Goal: Task Accomplishment & Management: Manage account settings

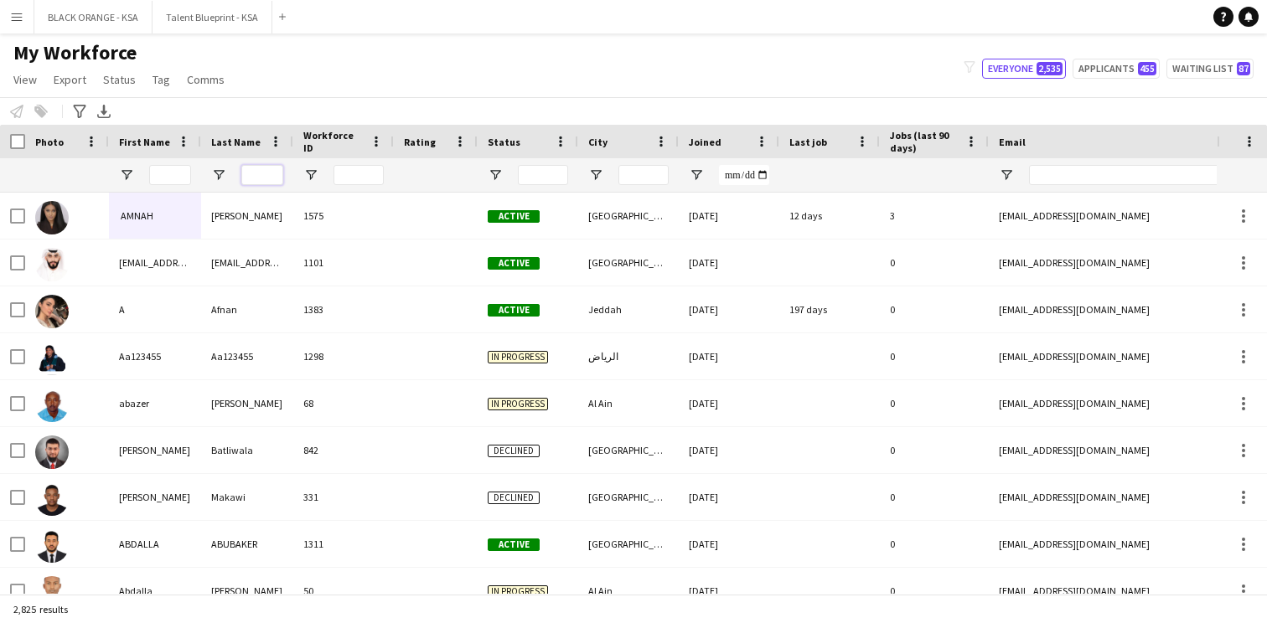
click at [256, 184] on input "Last Name Filter Input" at bounding box center [262, 175] width 42 height 20
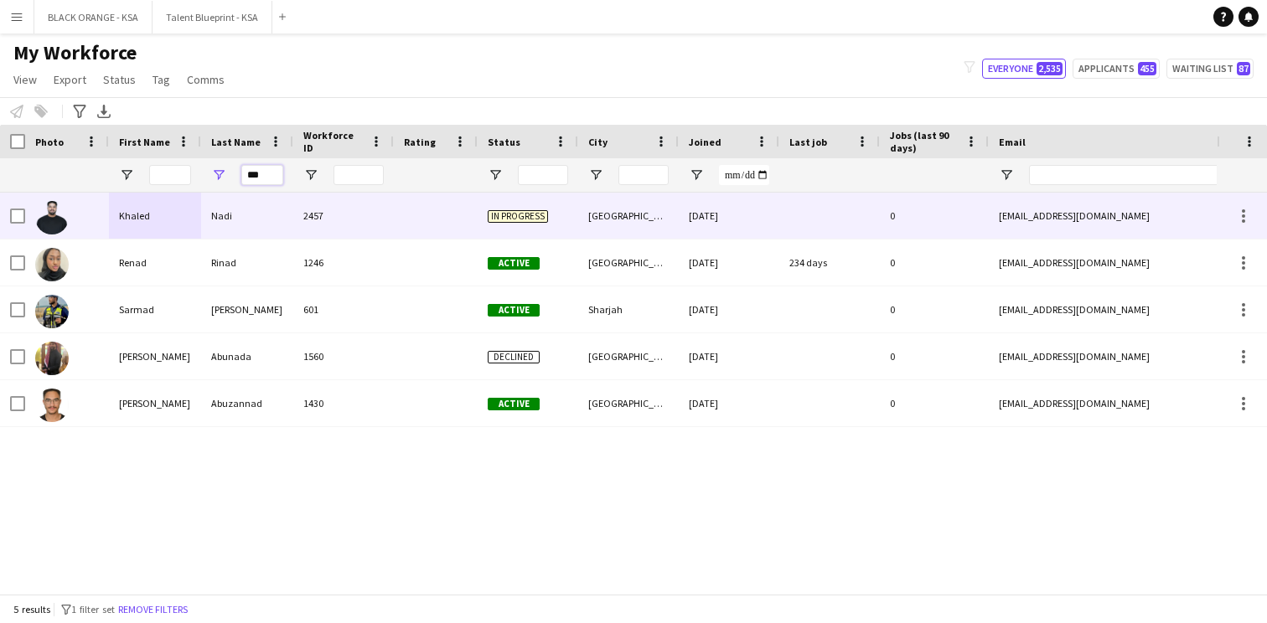
type input "***"
click at [311, 227] on div "2457" at bounding box center [343, 216] width 101 height 46
click at [454, 214] on div at bounding box center [436, 216] width 84 height 46
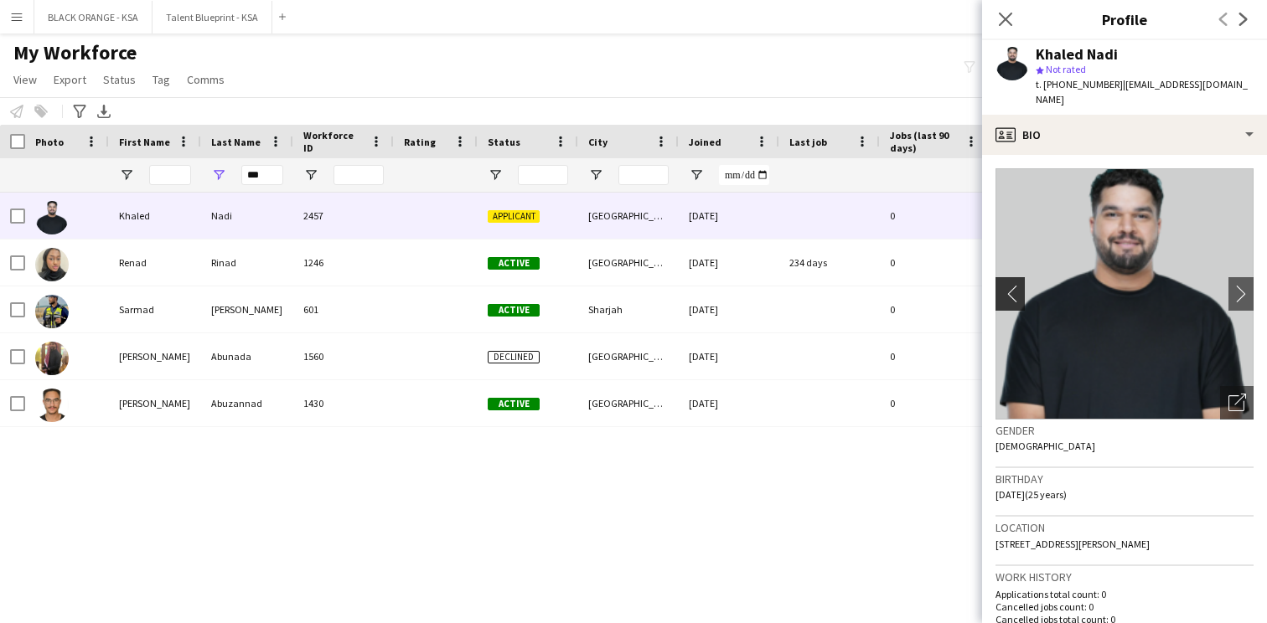
click at [1013, 285] on app-icon "chevron-left" at bounding box center [1008, 294] width 26 height 18
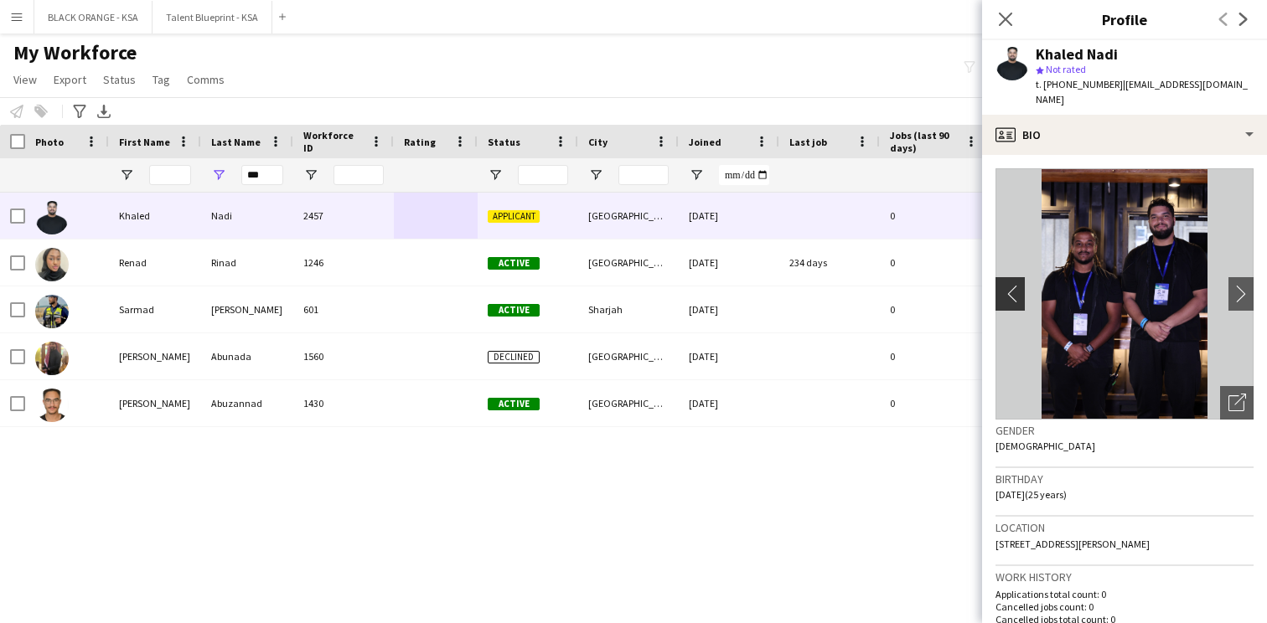
click at [1012, 285] on app-icon "chevron-left" at bounding box center [1008, 294] width 26 height 18
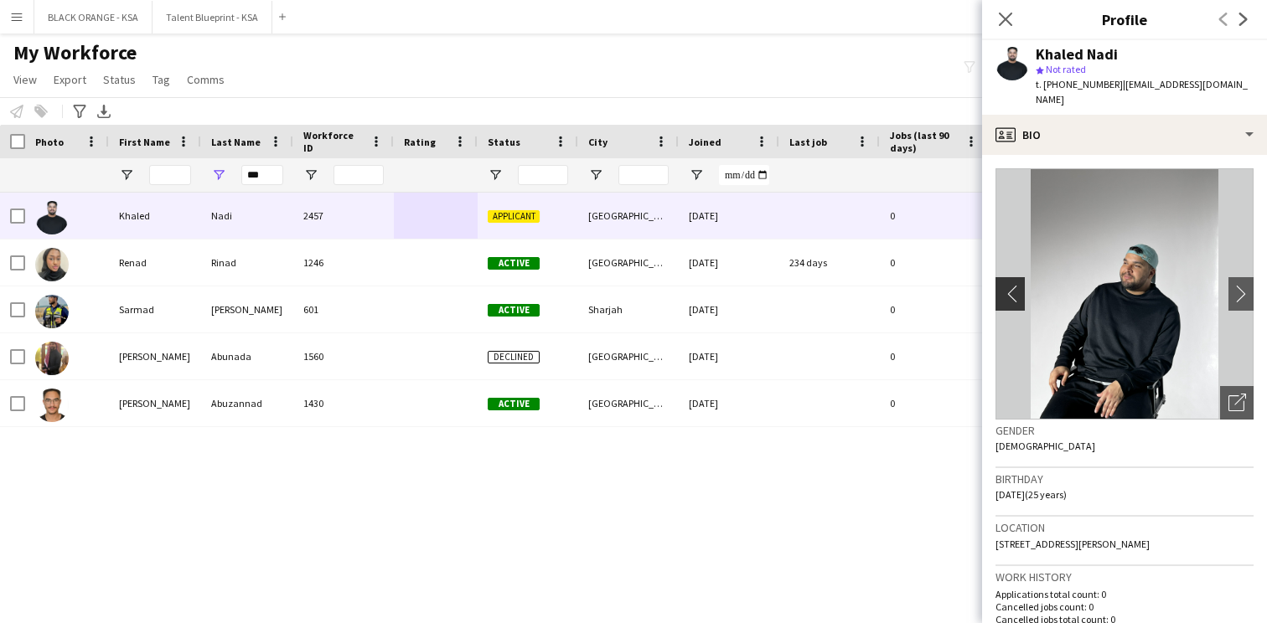
click at [1012, 285] on app-icon "chevron-left" at bounding box center [1008, 294] width 26 height 18
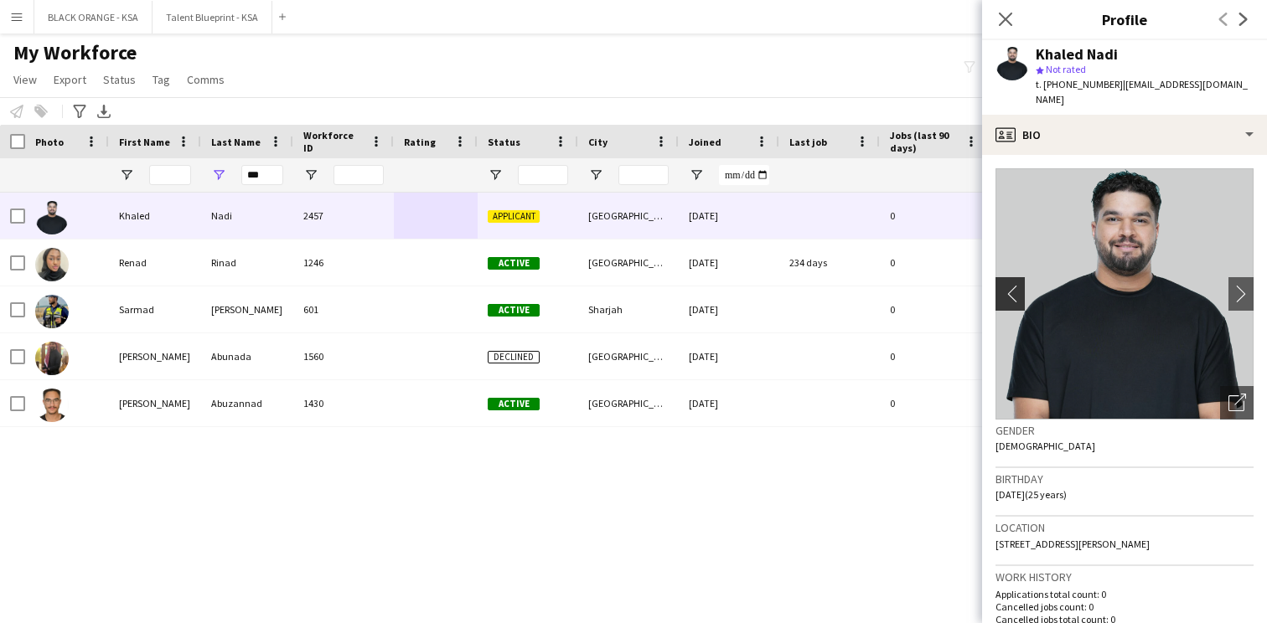
click at [1012, 285] on app-icon "chevron-left" at bounding box center [1008, 294] width 26 height 18
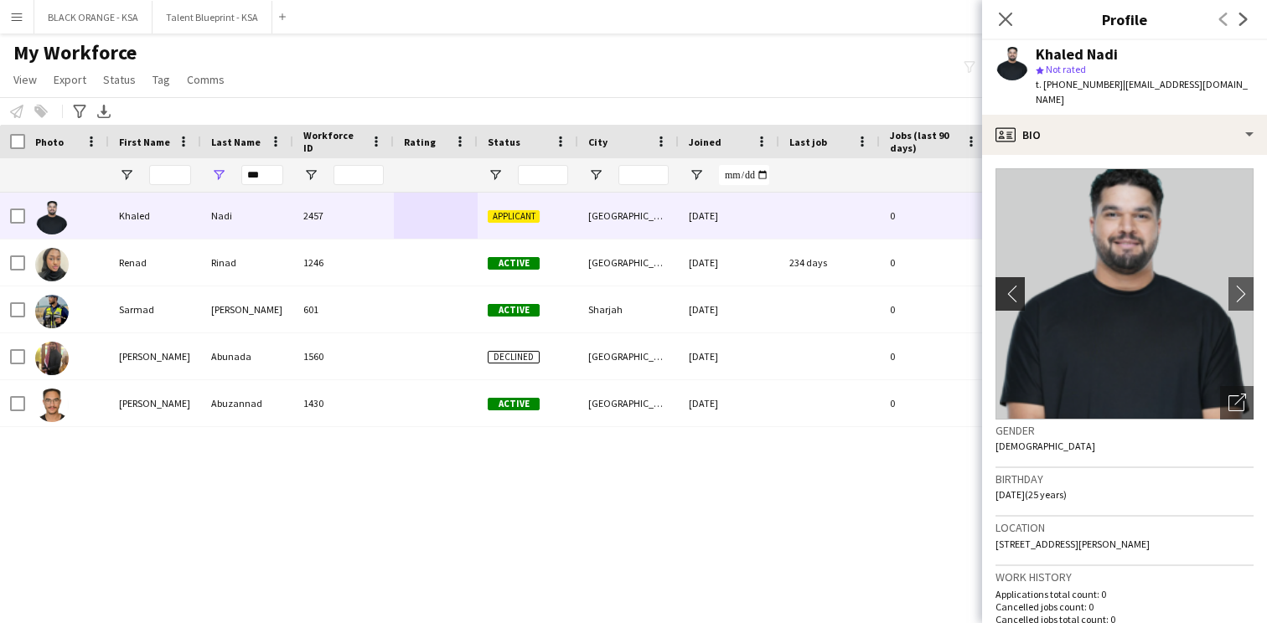
click at [1012, 285] on app-icon "chevron-left" at bounding box center [1008, 294] width 26 height 18
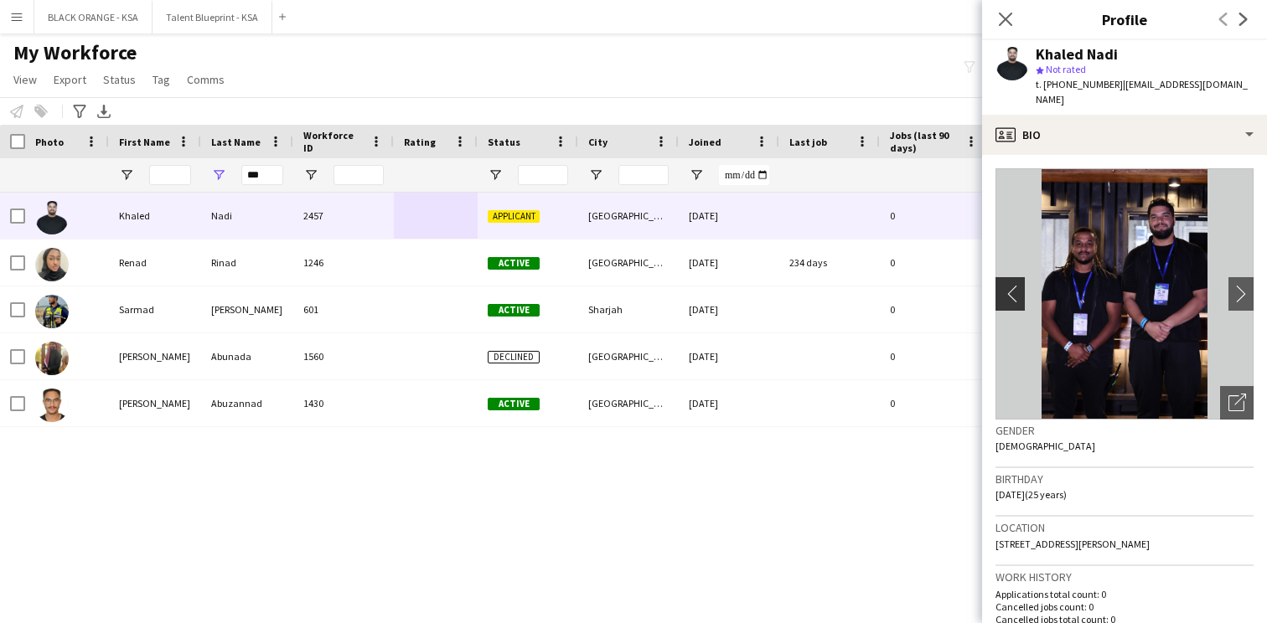
click at [1012, 285] on app-icon "chevron-left" at bounding box center [1008, 294] width 26 height 18
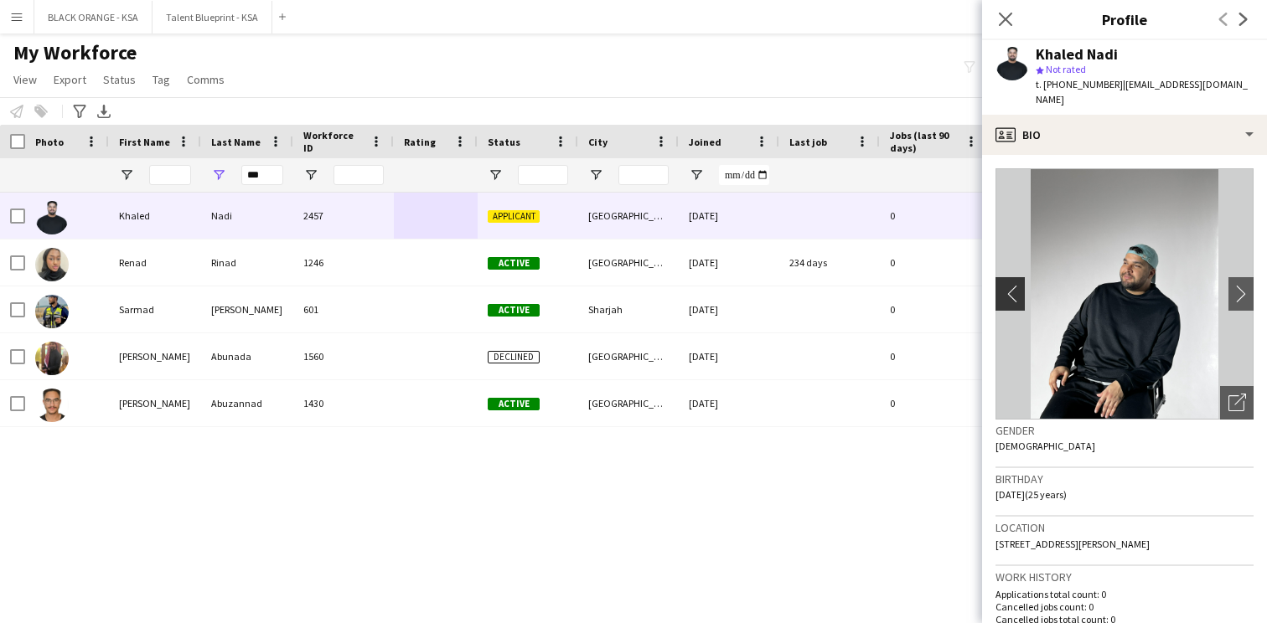
click at [1012, 285] on app-icon "chevron-left" at bounding box center [1008, 294] width 26 height 18
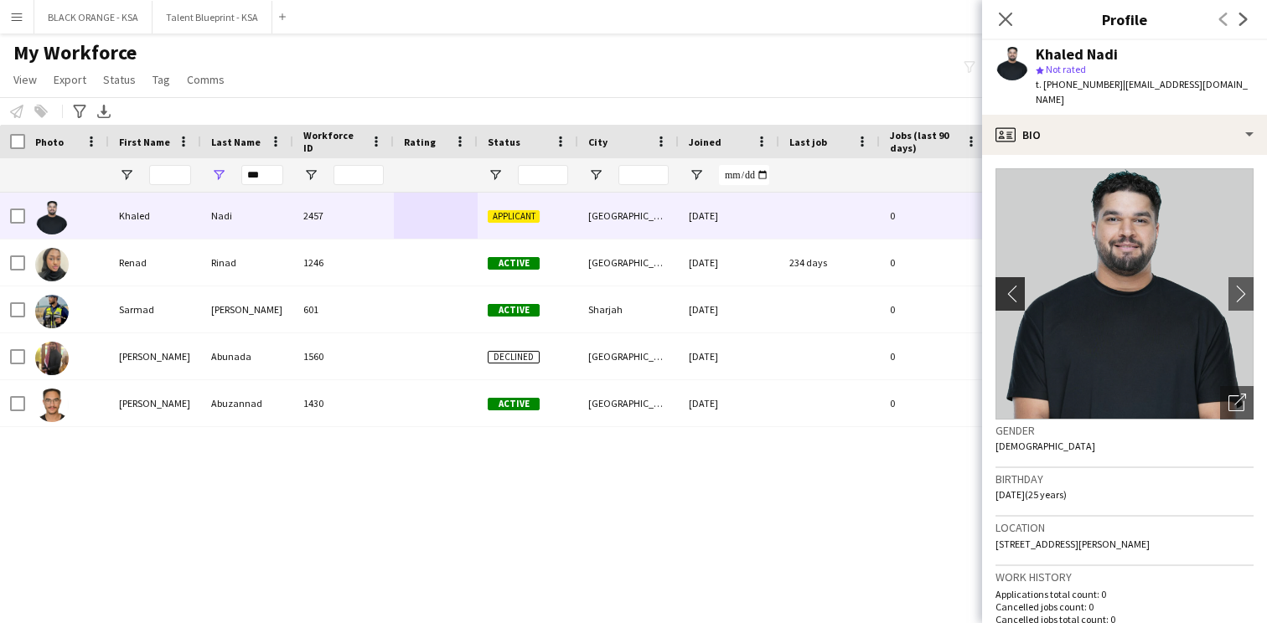
click at [1012, 285] on app-icon "chevron-left" at bounding box center [1008, 294] width 26 height 18
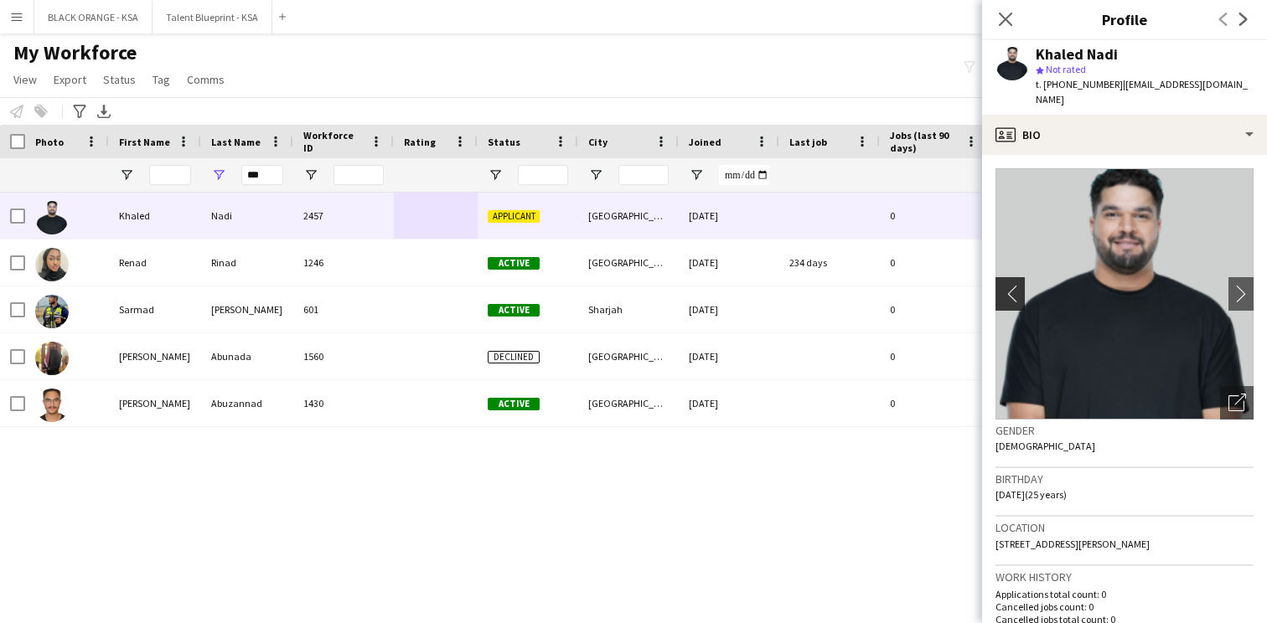
click at [1012, 285] on app-icon "chevron-left" at bounding box center [1008, 294] width 26 height 18
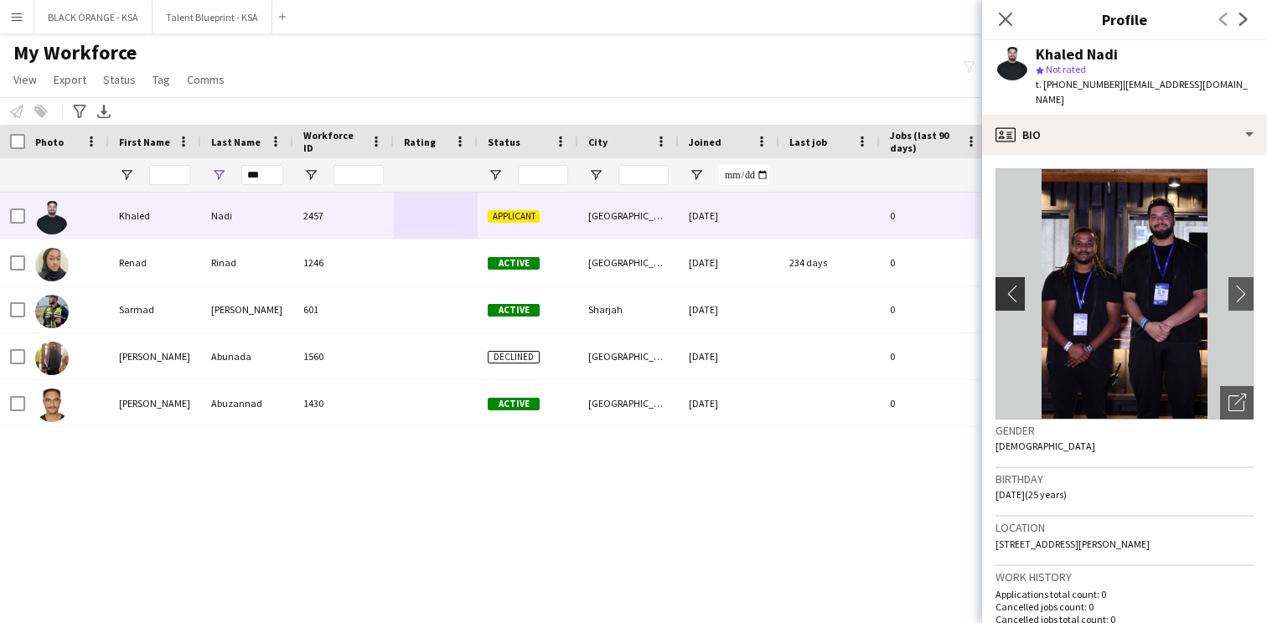
click at [1011, 285] on app-icon "chevron-left" at bounding box center [1008, 294] width 26 height 18
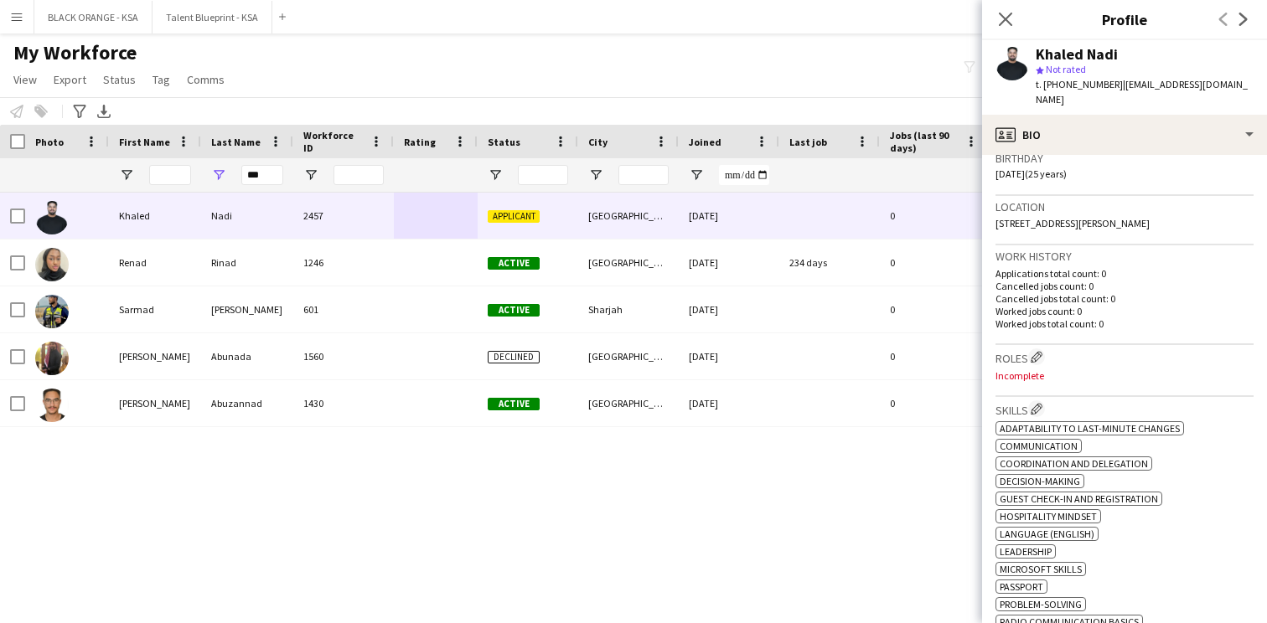
scroll to position [324, 0]
click at [1035, 348] on app-icon "Edit crew company roles" at bounding box center [1036, 354] width 12 height 12
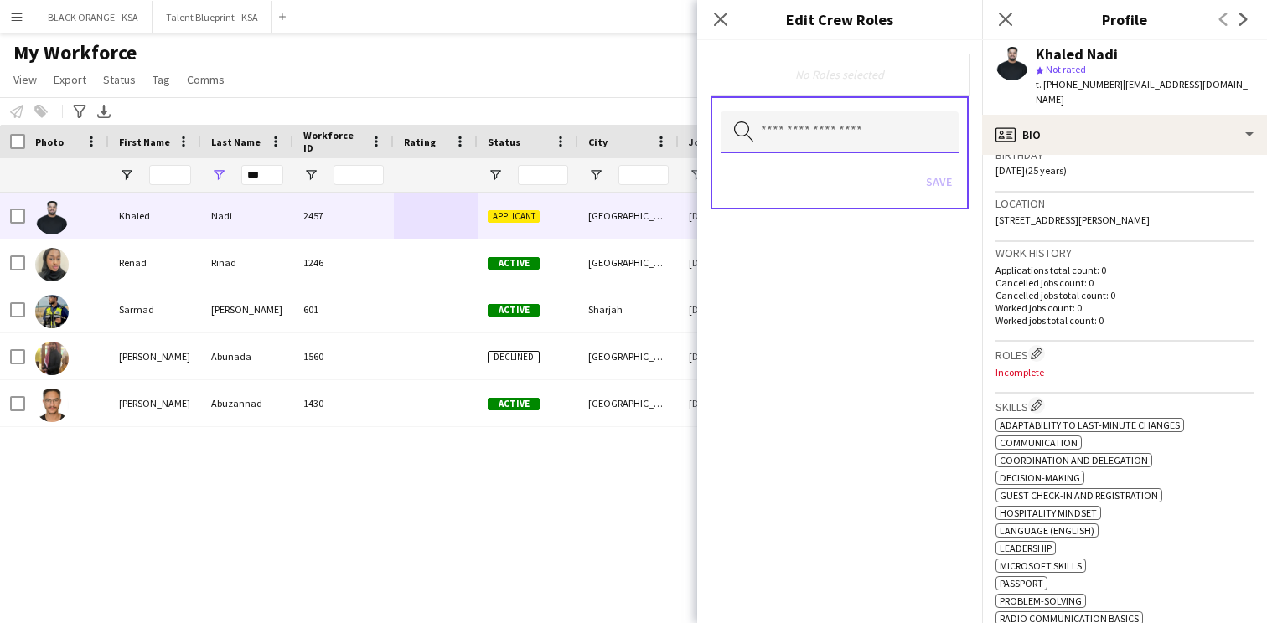
click at [894, 133] on input "text" at bounding box center [839, 132] width 238 height 42
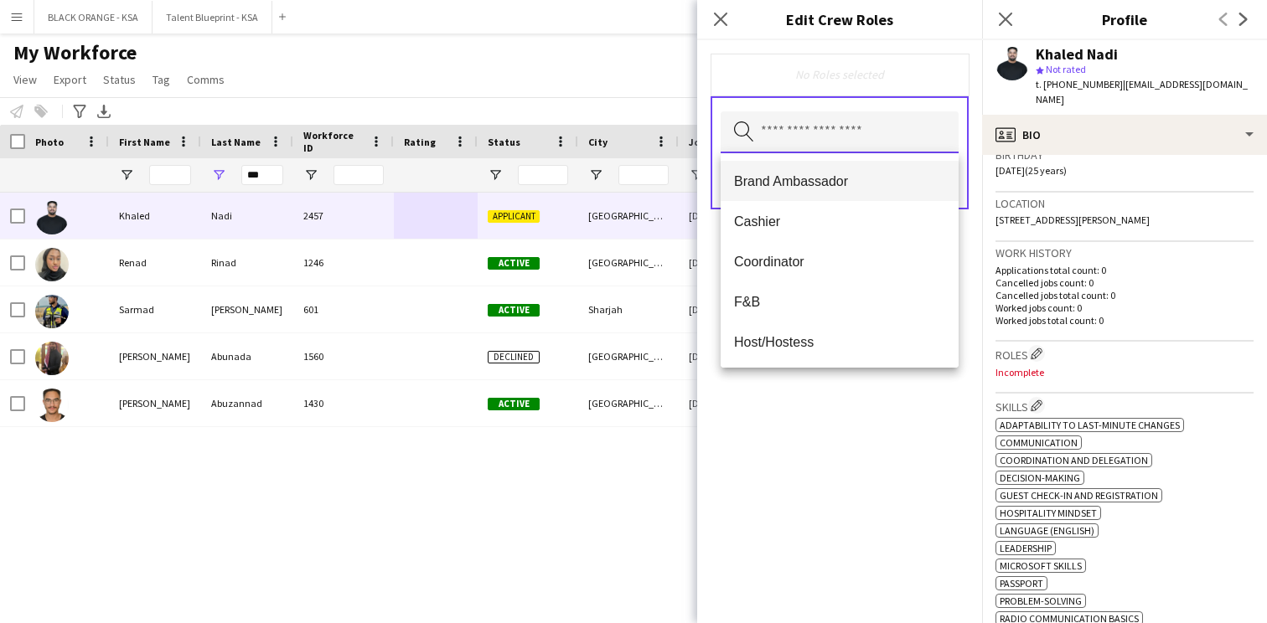
scroll to position [86, 0]
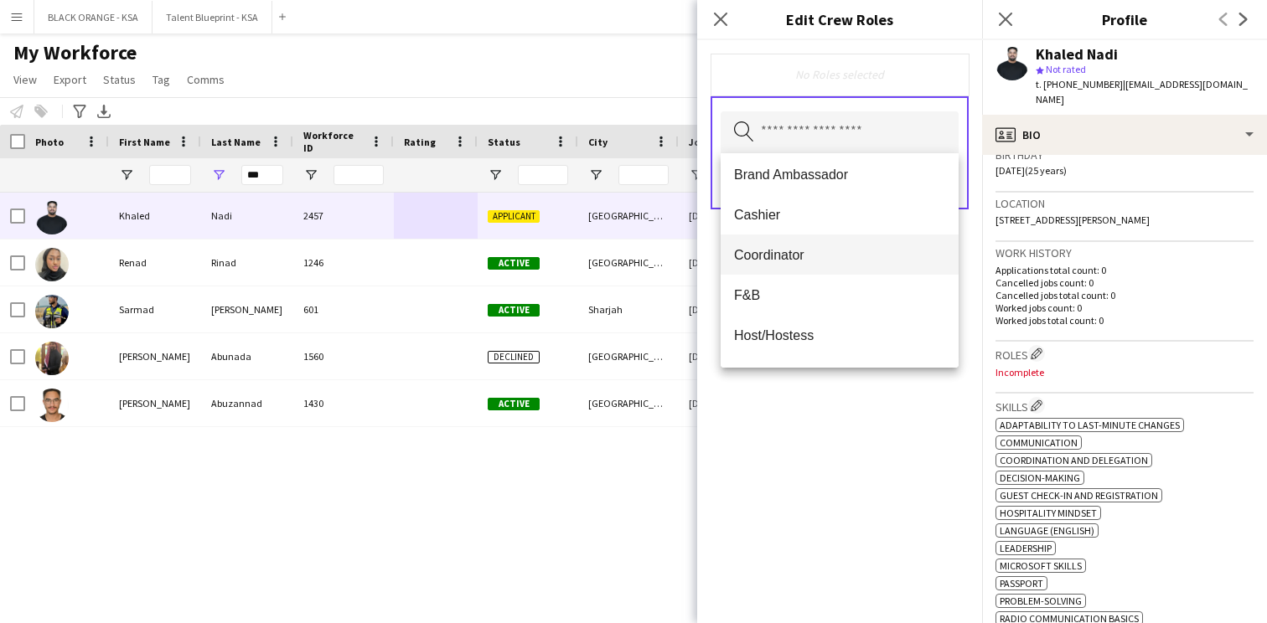
click at [852, 261] on span "Coordinator" at bounding box center [839, 255] width 211 height 16
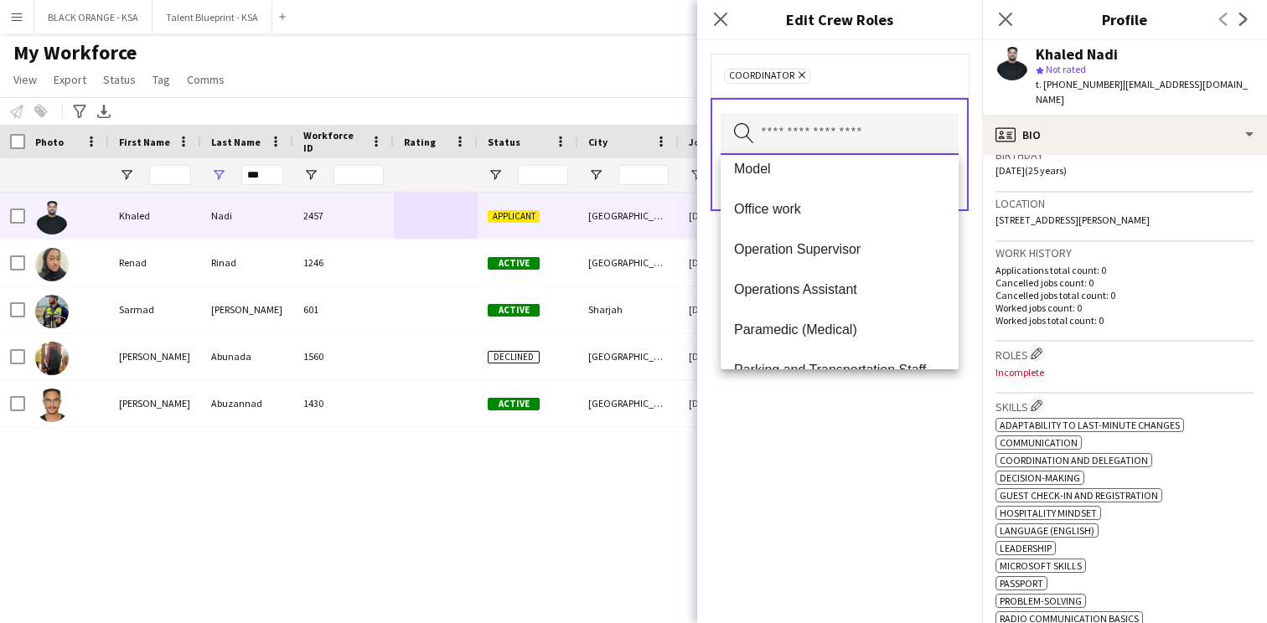
scroll to position [364, 0]
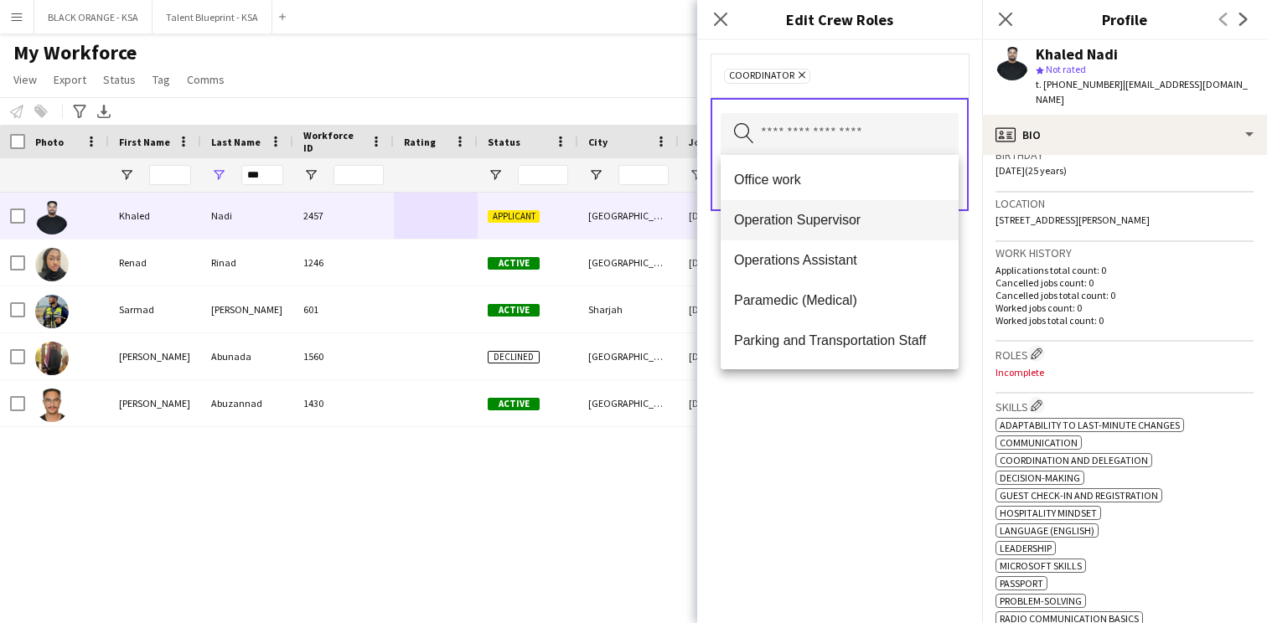
click at [847, 230] on mat-option "Operation Supervisor" at bounding box center [839, 220] width 238 height 40
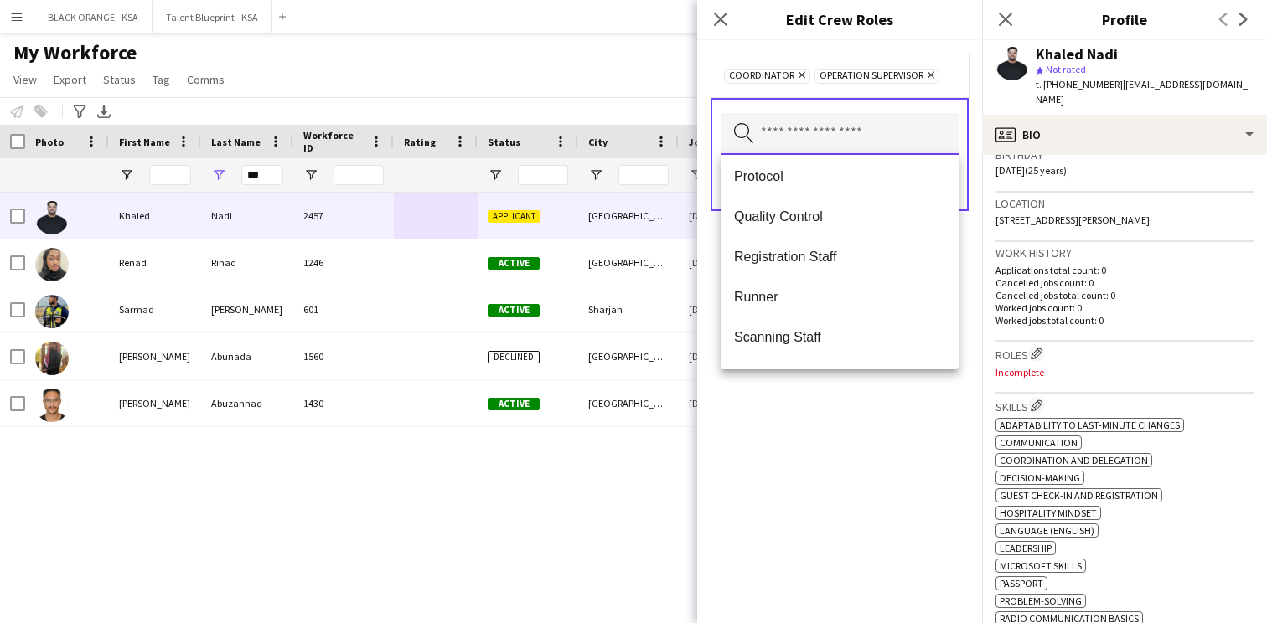
scroll to position [576, 0]
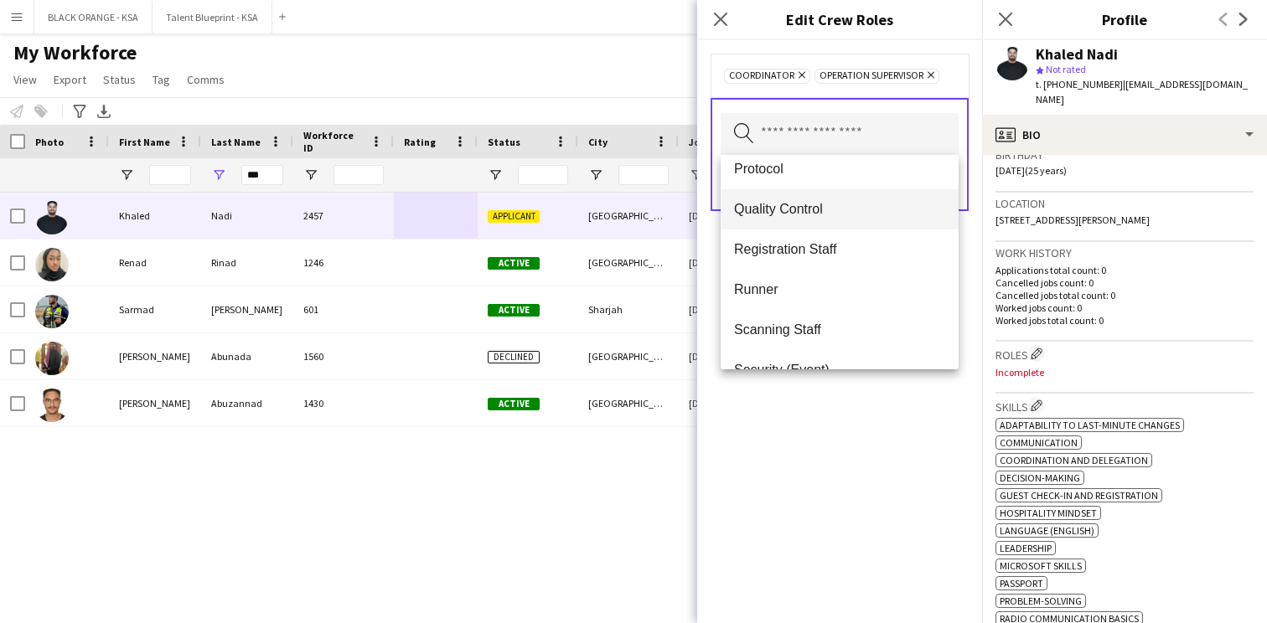
click at [834, 214] on span "Quality Control" at bounding box center [839, 209] width 211 height 16
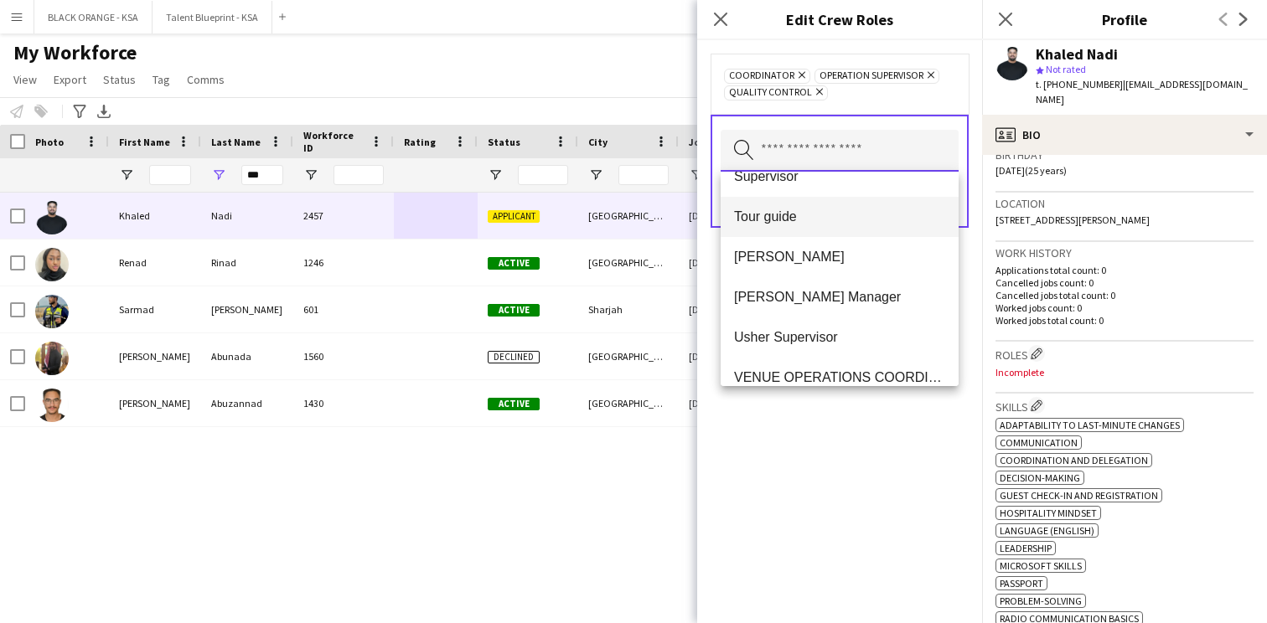
scroll to position [808, 0]
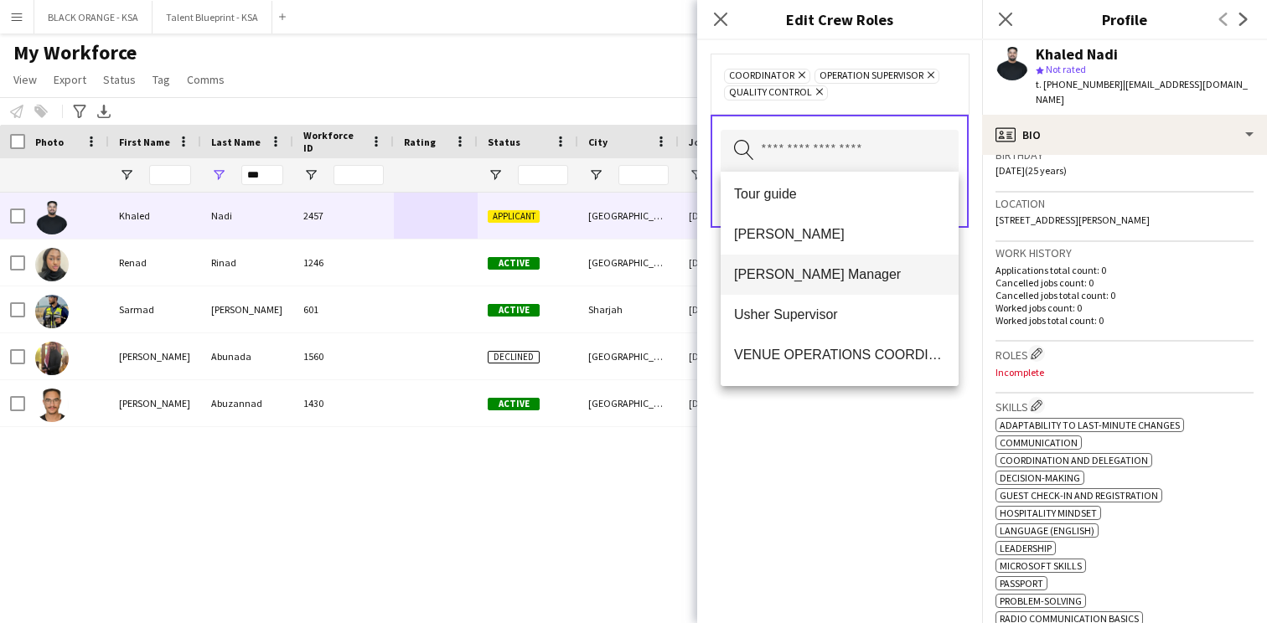
click at [828, 280] on span "[PERSON_NAME] Manager" at bounding box center [839, 274] width 211 height 16
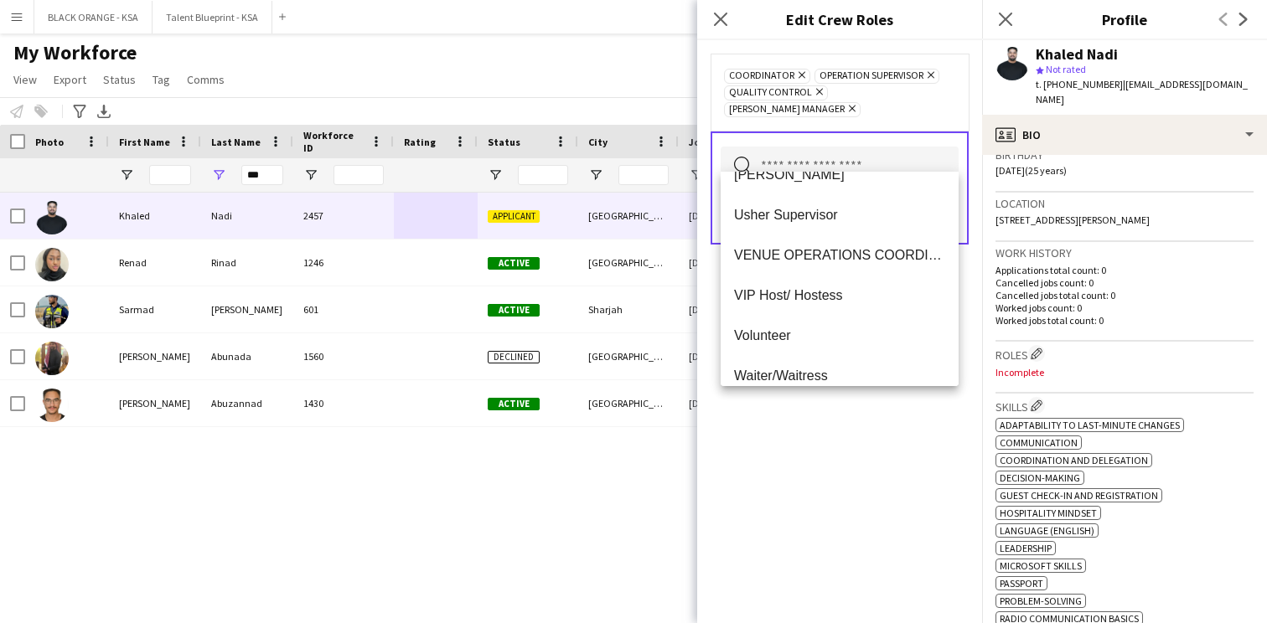
scroll to position [885, 0]
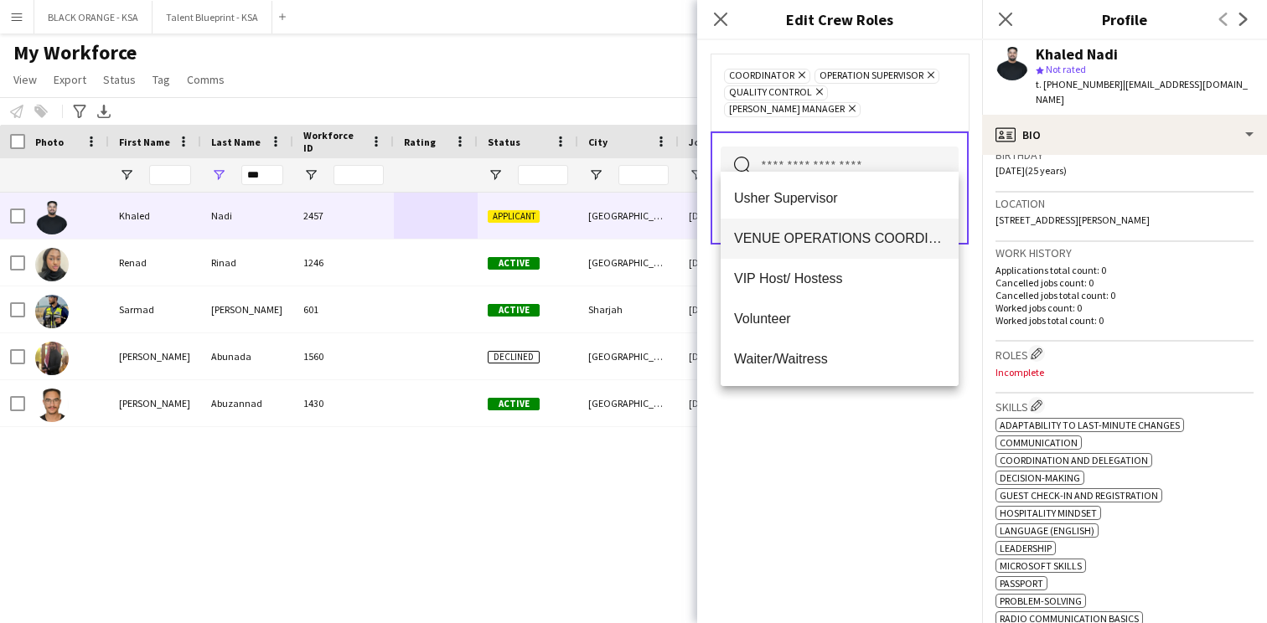
click at [832, 250] on mat-option "VENUE OPERATIONS COORDINATOR" at bounding box center [839, 239] width 238 height 40
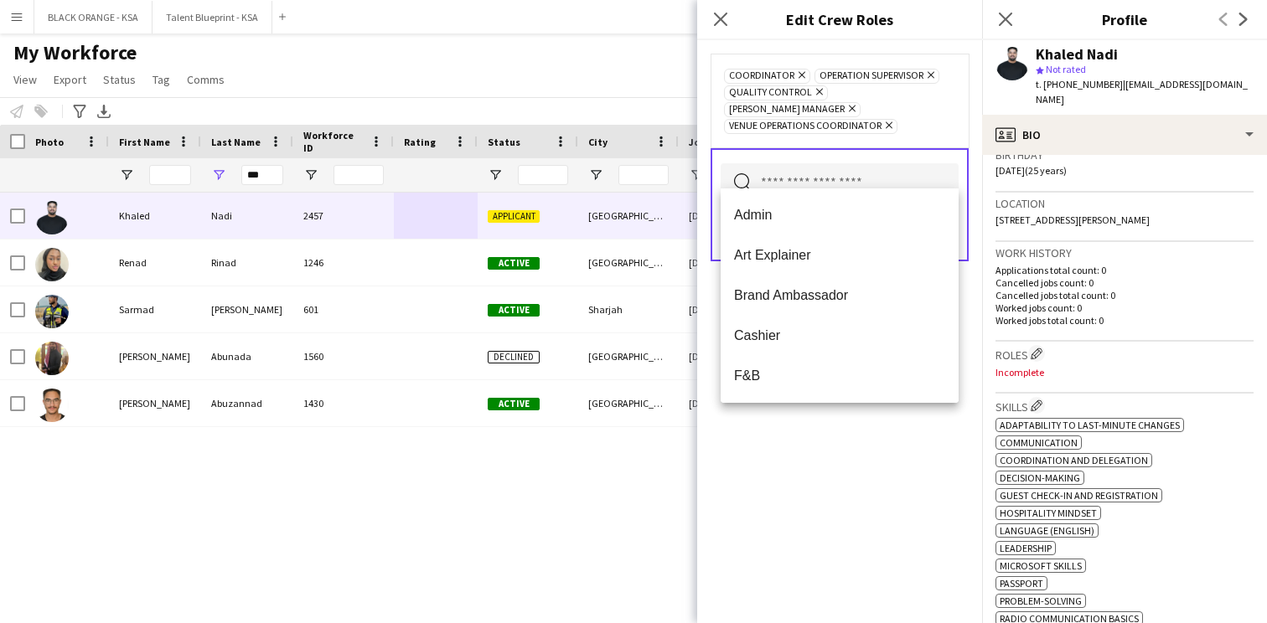
scroll to position [0, 0]
click at [834, 441] on div "Coordinator Remove Operation Supervisor Remove Quality Control Remove [PERSON_N…" at bounding box center [839, 331] width 285 height 583
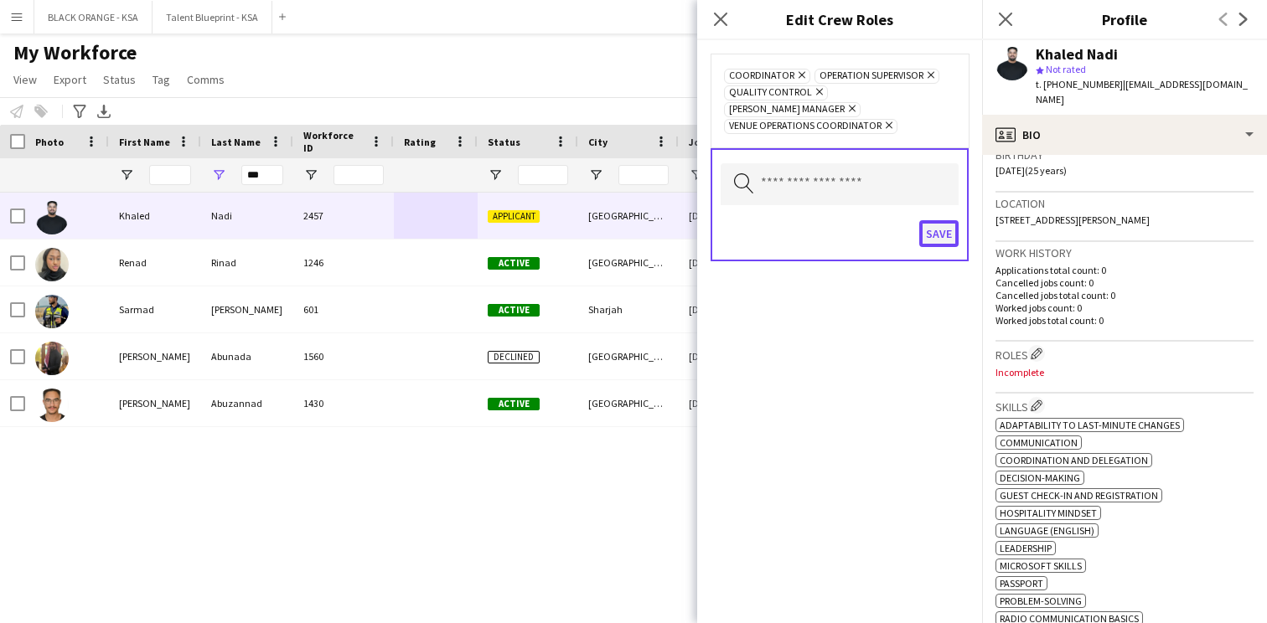
click at [939, 220] on button "Save" at bounding box center [938, 233] width 39 height 27
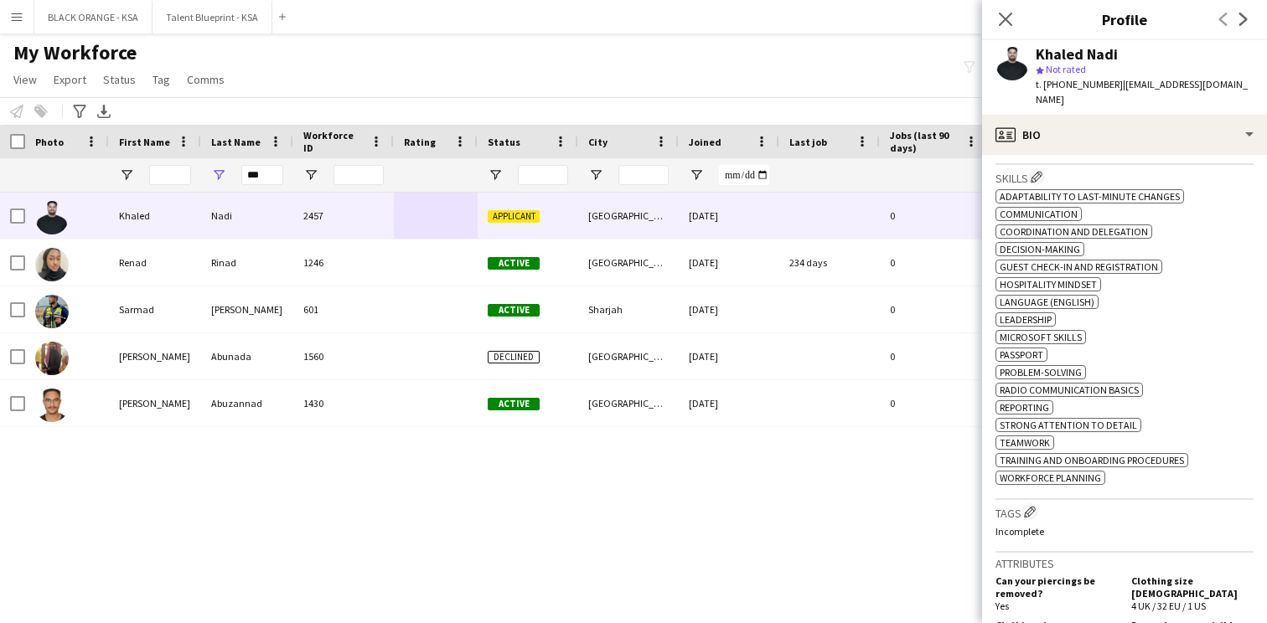
scroll to position [658, 0]
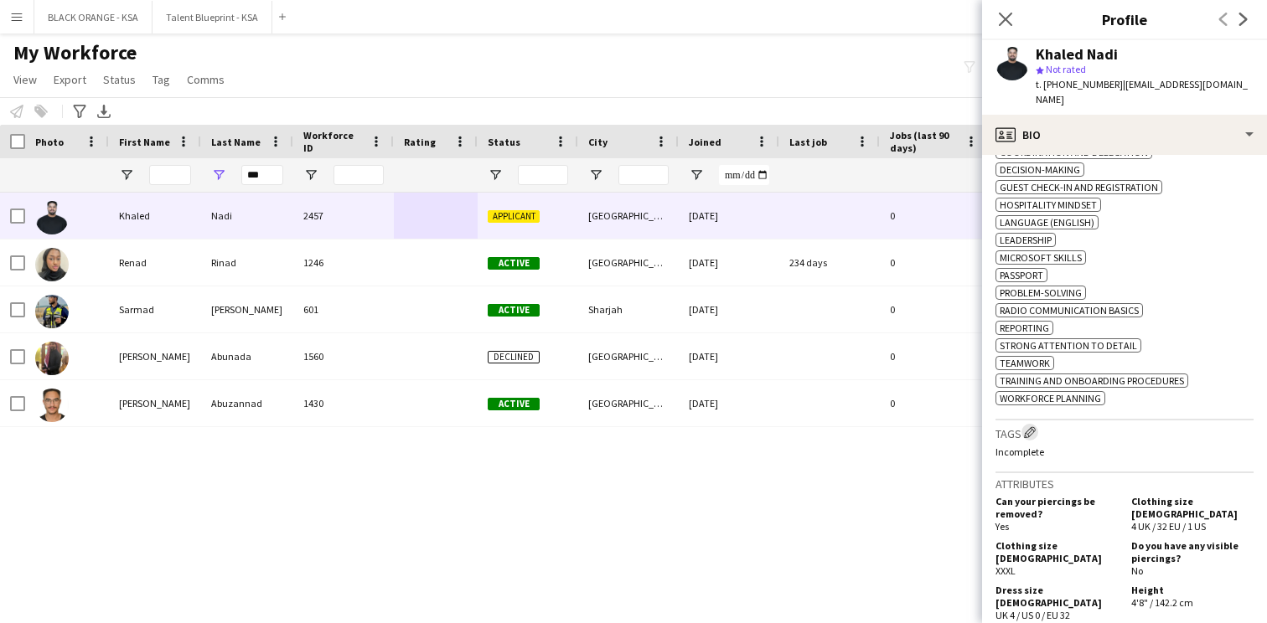
click at [1035, 426] on app-icon "Edit crew company tags" at bounding box center [1030, 432] width 12 height 12
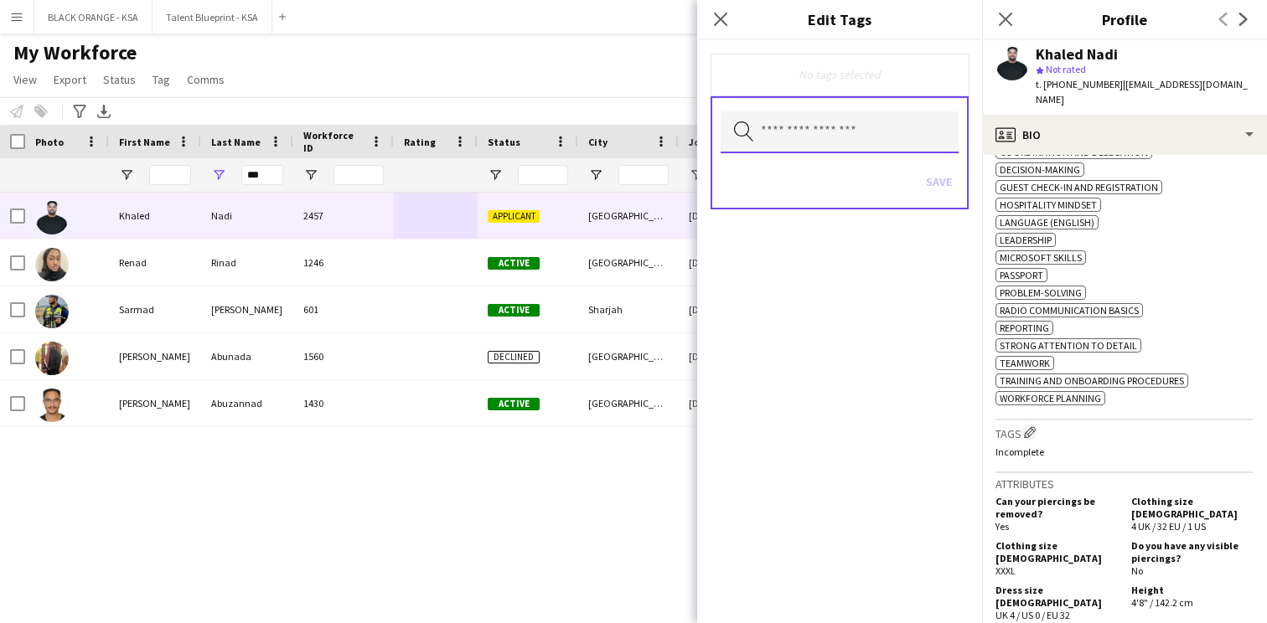
click at [893, 142] on input "text" at bounding box center [839, 132] width 238 height 42
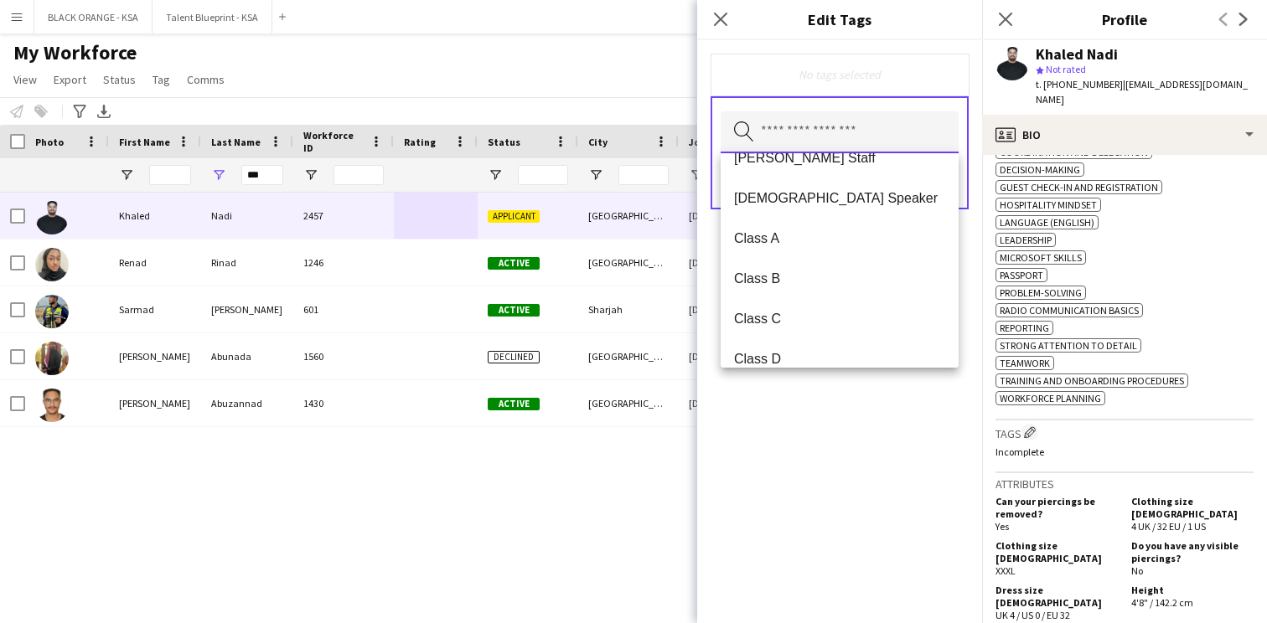
scroll to position [185, 0]
click at [853, 232] on span "Class A" at bounding box center [839, 237] width 211 height 16
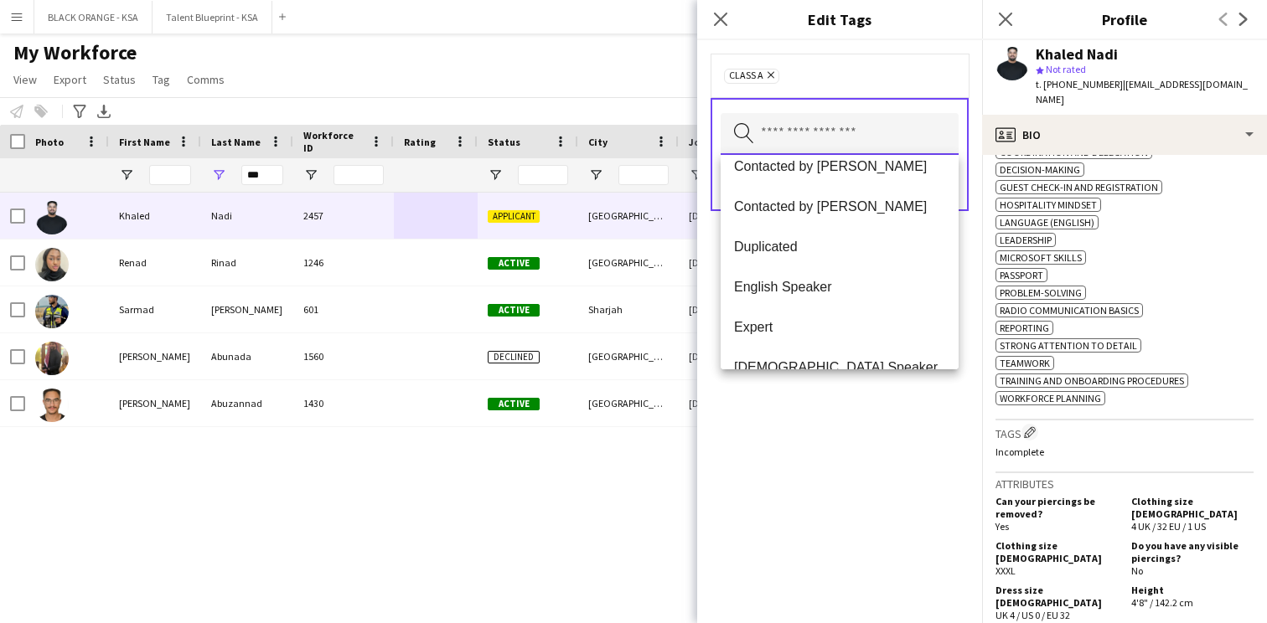
scroll to position [529, 0]
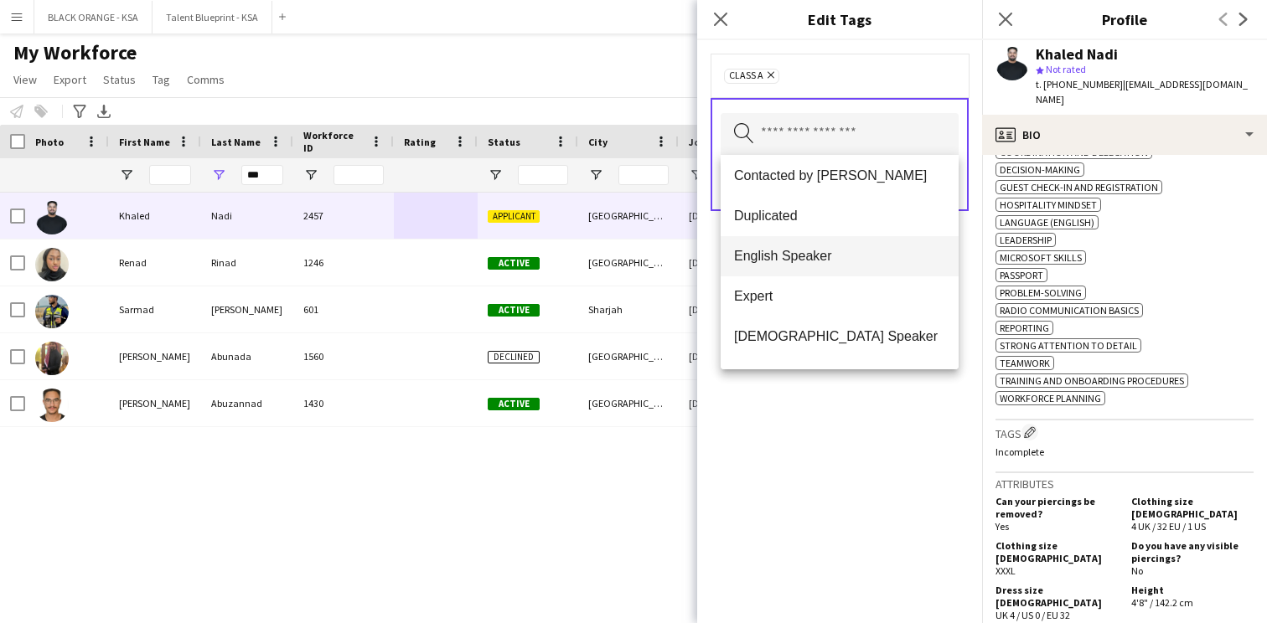
click at [840, 257] on span "English Speaker" at bounding box center [839, 256] width 211 height 16
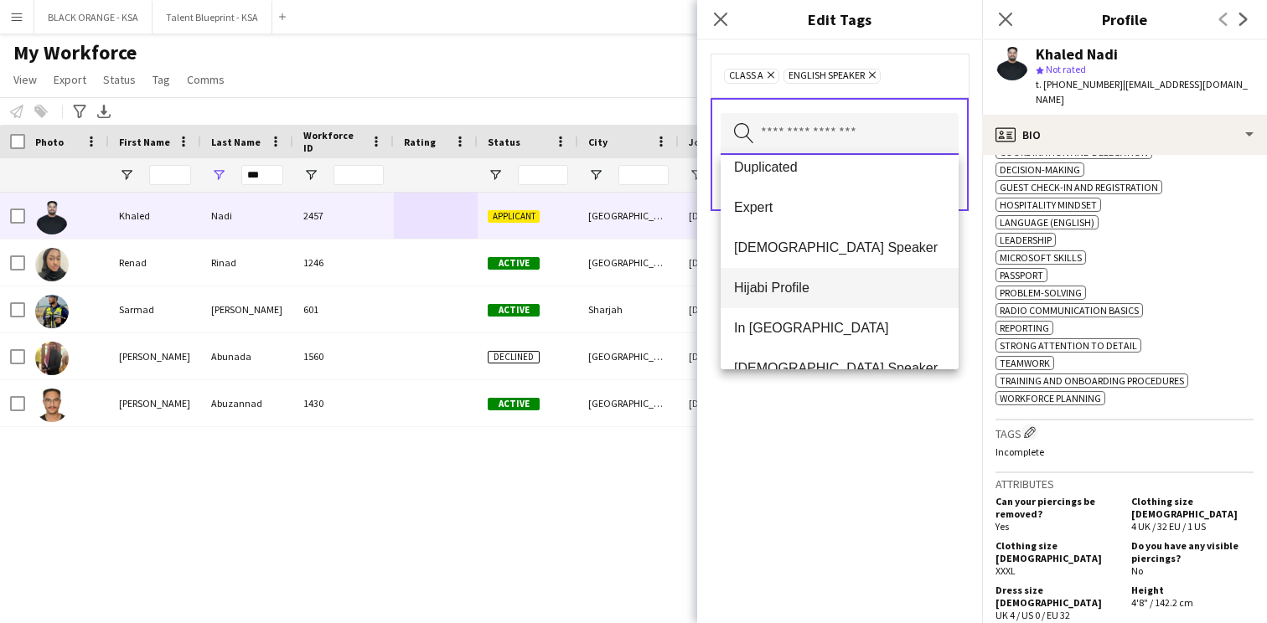
scroll to position [584, 0]
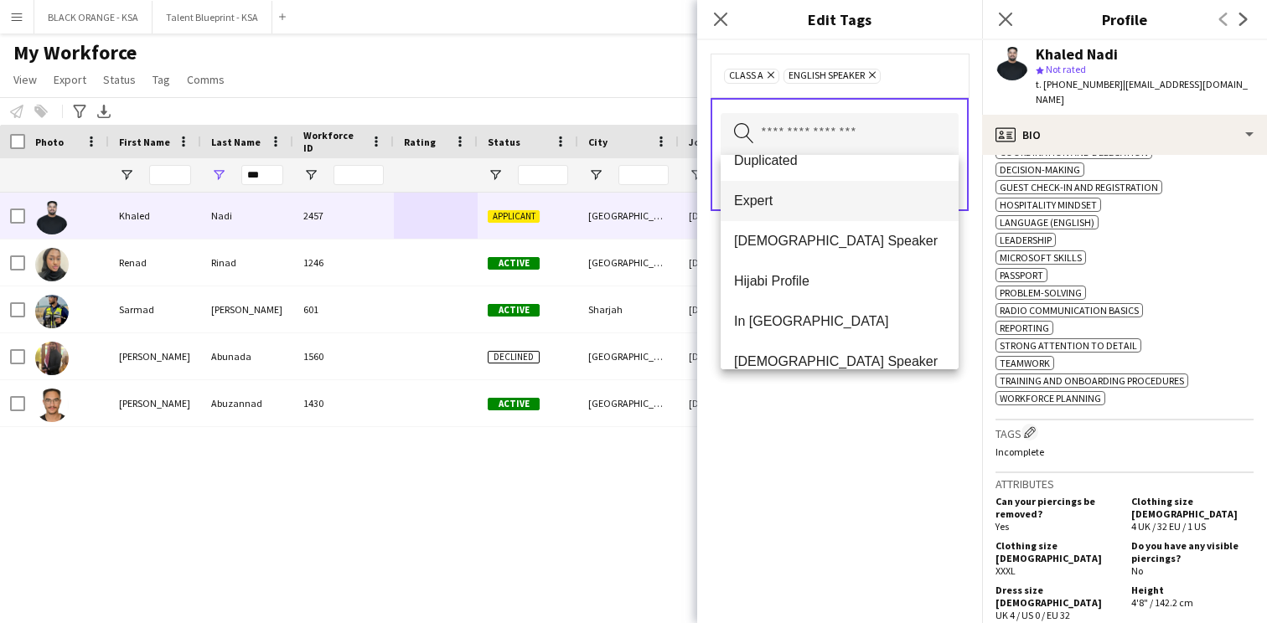
click at [832, 209] on mat-option "Expert" at bounding box center [839, 201] width 238 height 40
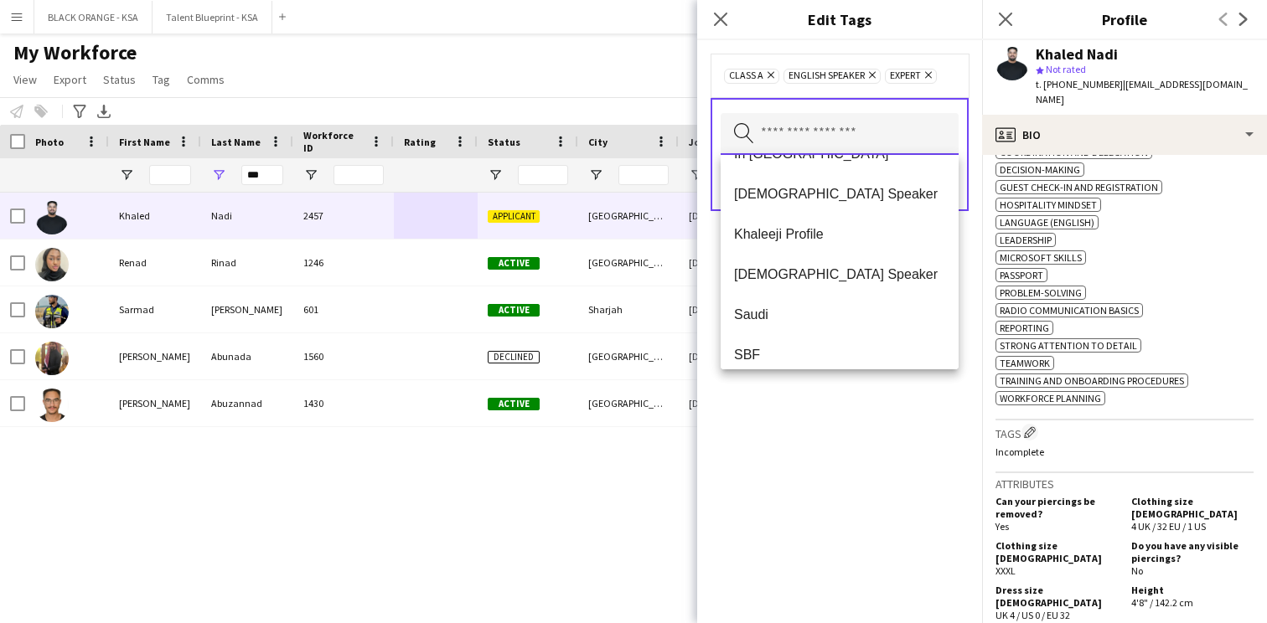
scroll to position [709, 0]
click at [853, 393] on div "Class A Remove English Speaker Remove Expert Remove Search by tag name Save" at bounding box center [839, 331] width 285 height 583
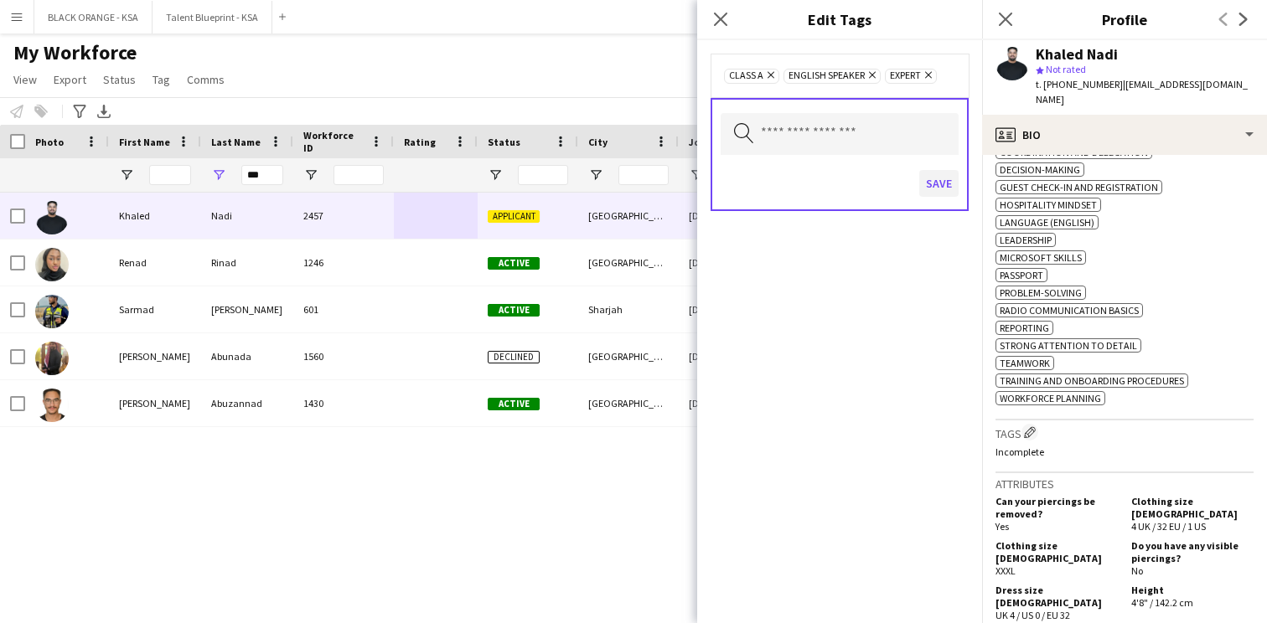
click at [941, 182] on button "Save" at bounding box center [938, 183] width 39 height 27
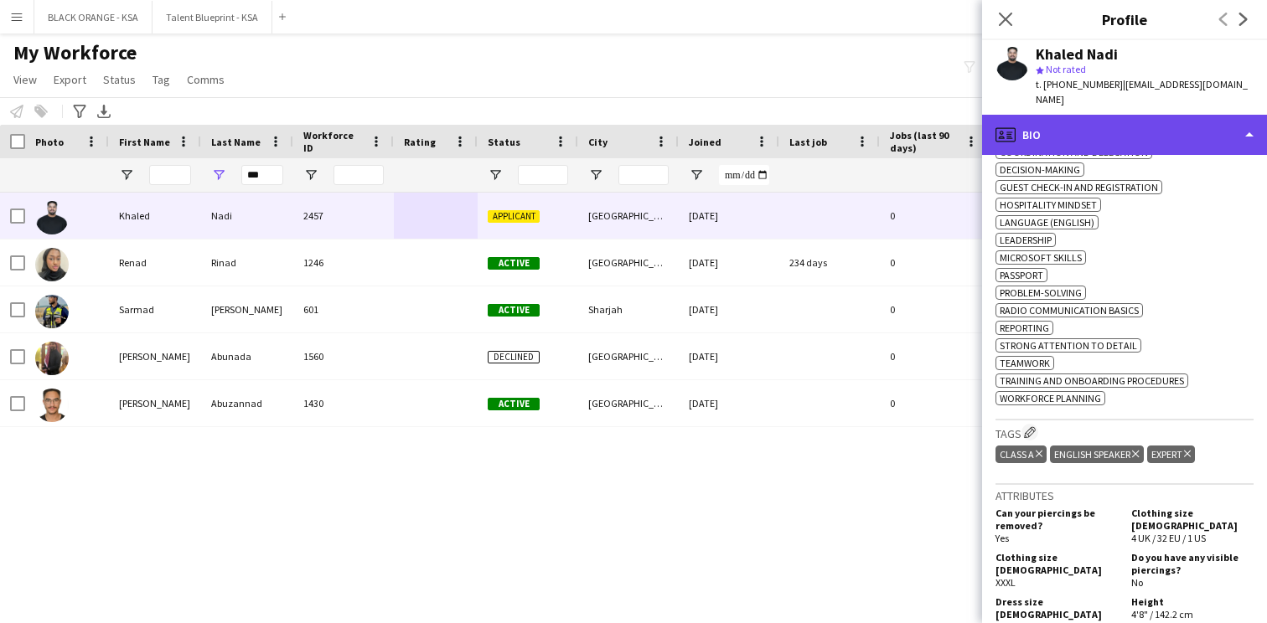
click at [1100, 124] on div "profile Bio" at bounding box center [1124, 135] width 285 height 40
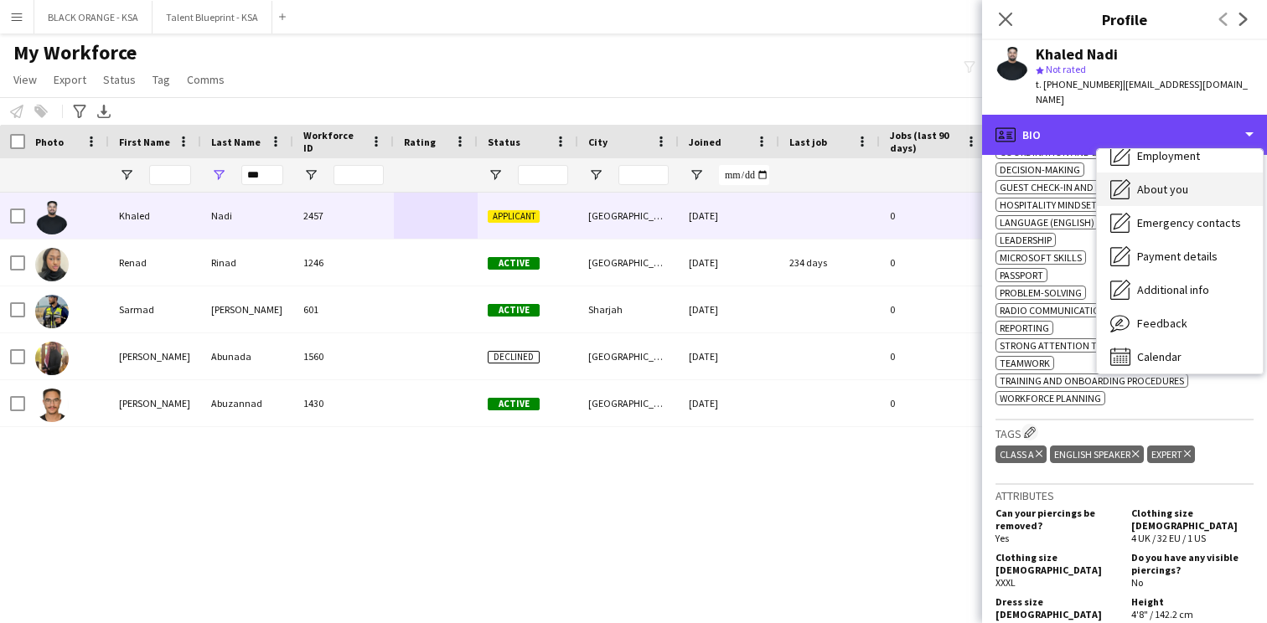
scroll to position [90, 0]
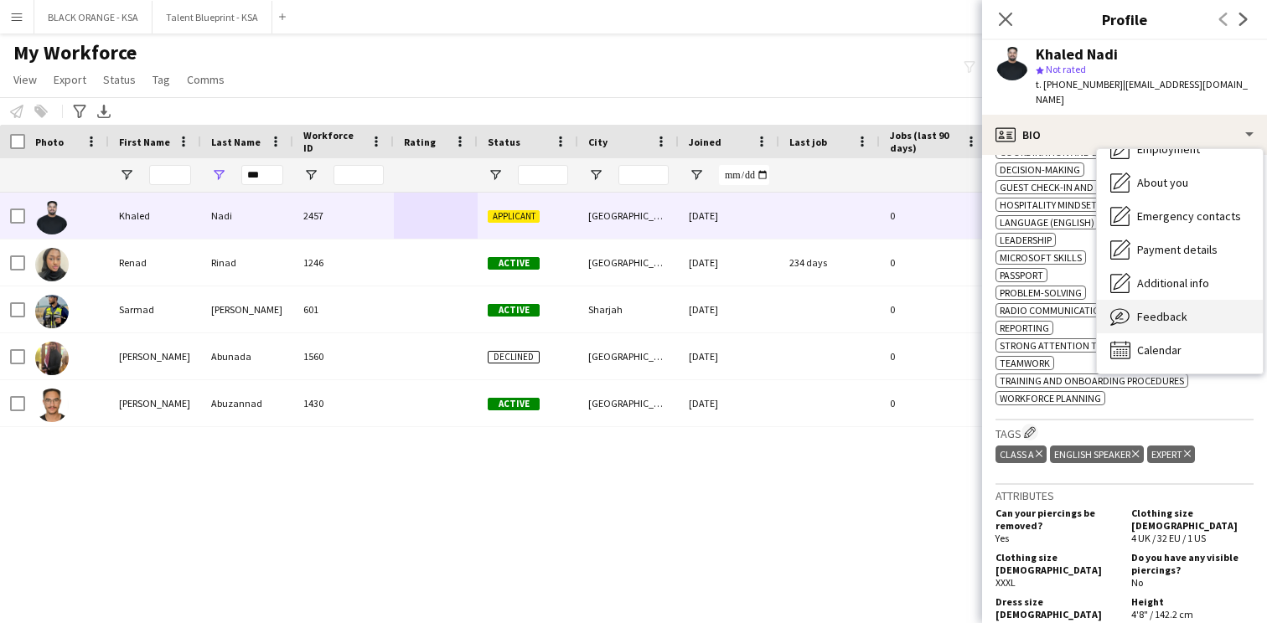
click at [1154, 300] on div "Feedback Feedback" at bounding box center [1180, 317] width 166 height 34
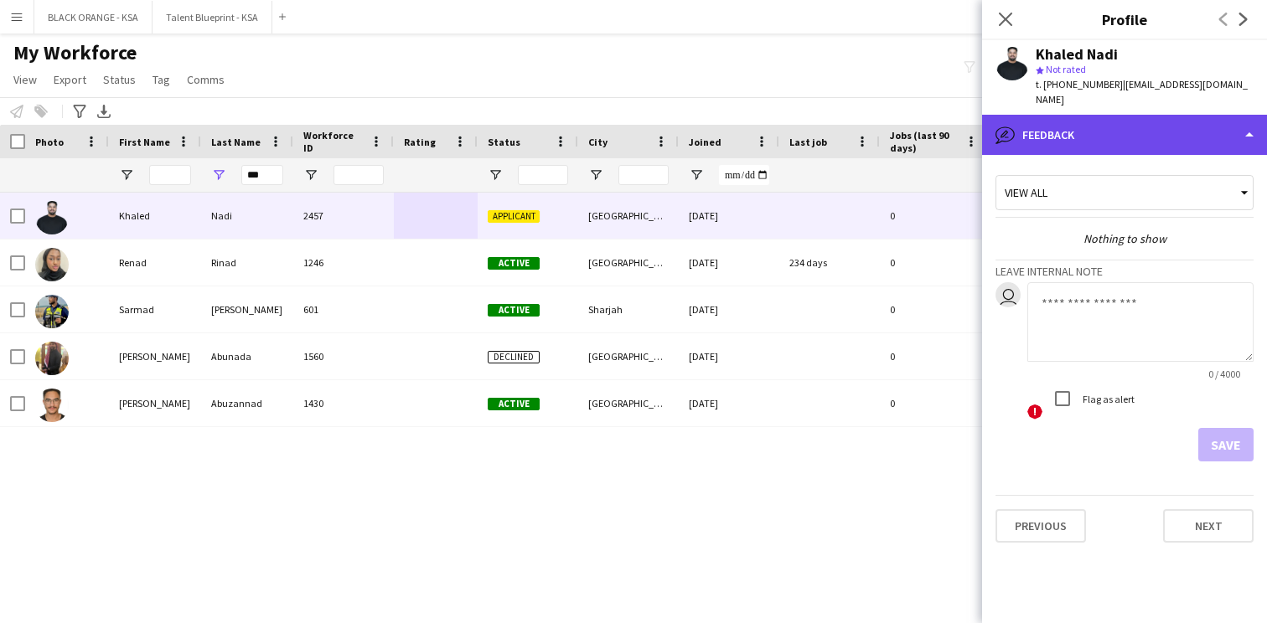
click at [1114, 125] on div "bubble-pencil Feedback" at bounding box center [1124, 135] width 285 height 40
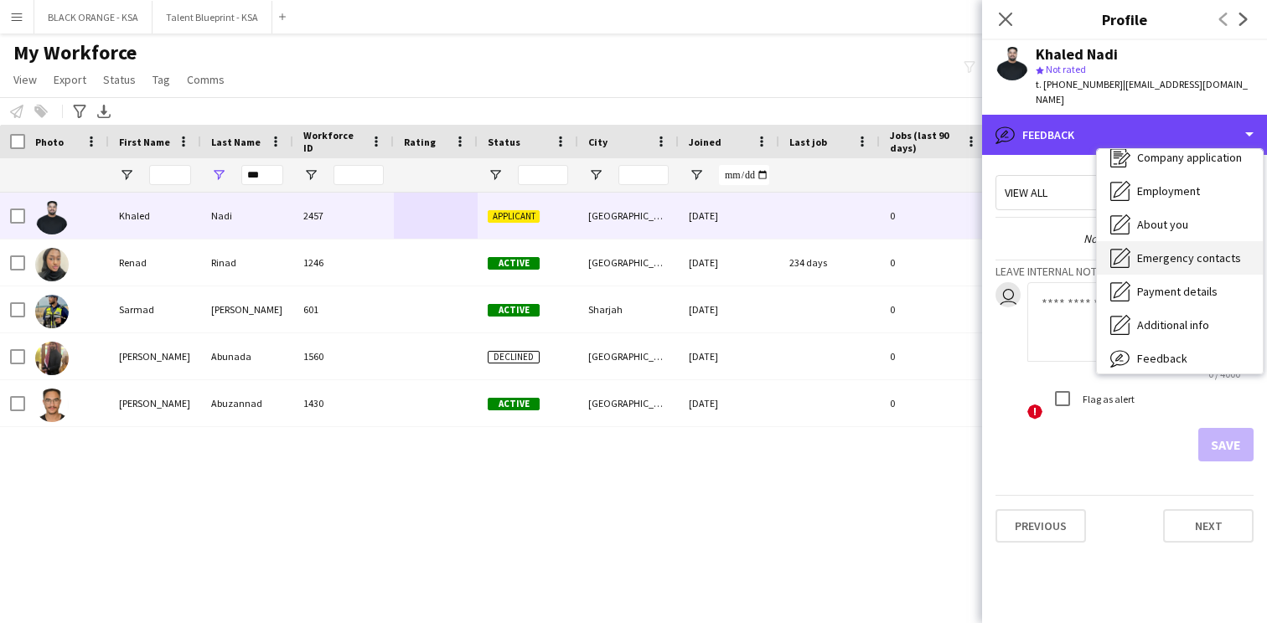
scroll to position [0, 0]
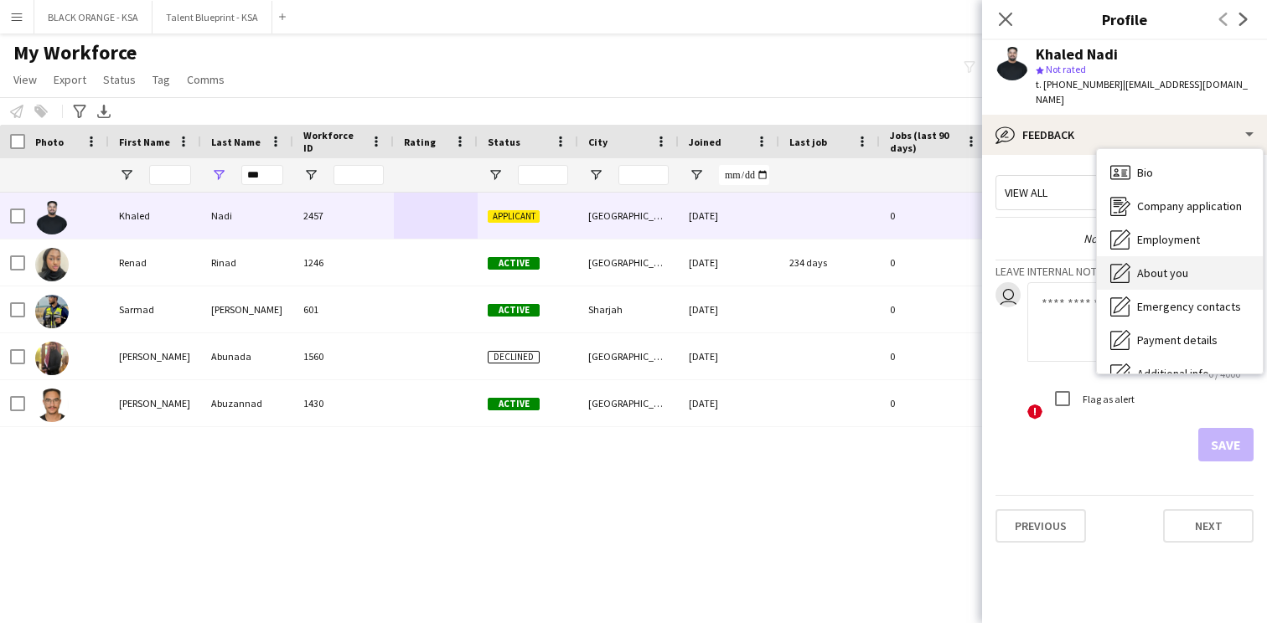
click at [1179, 266] on span "About you" at bounding box center [1162, 273] width 51 height 15
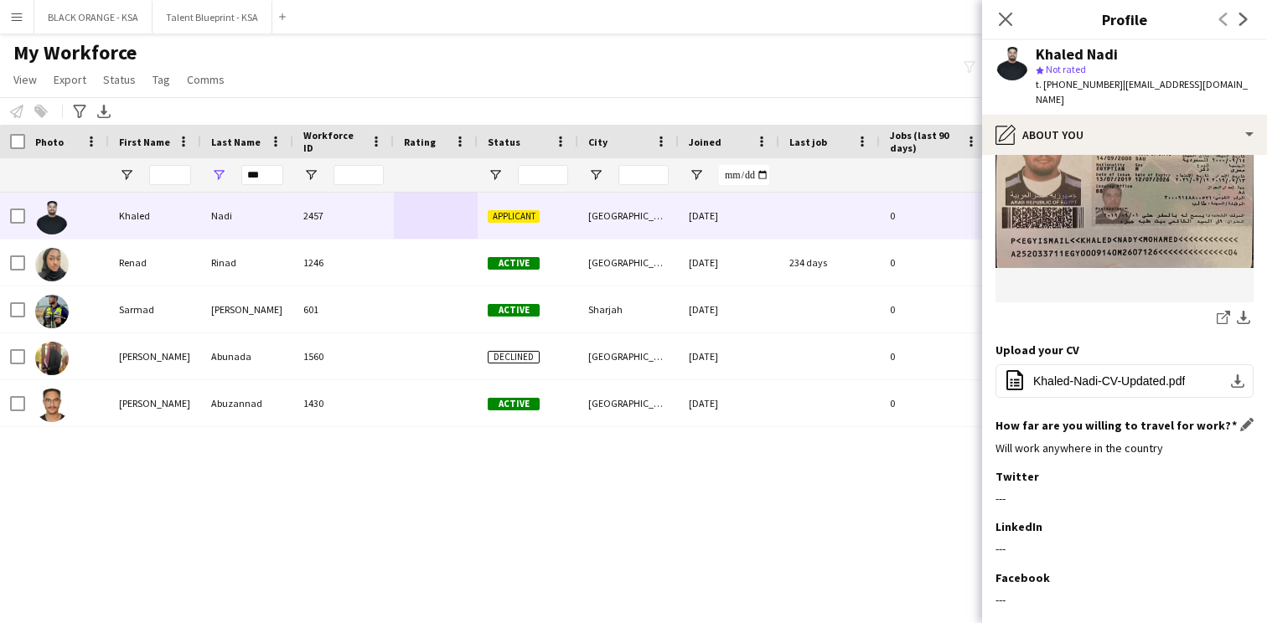
scroll to position [741, 0]
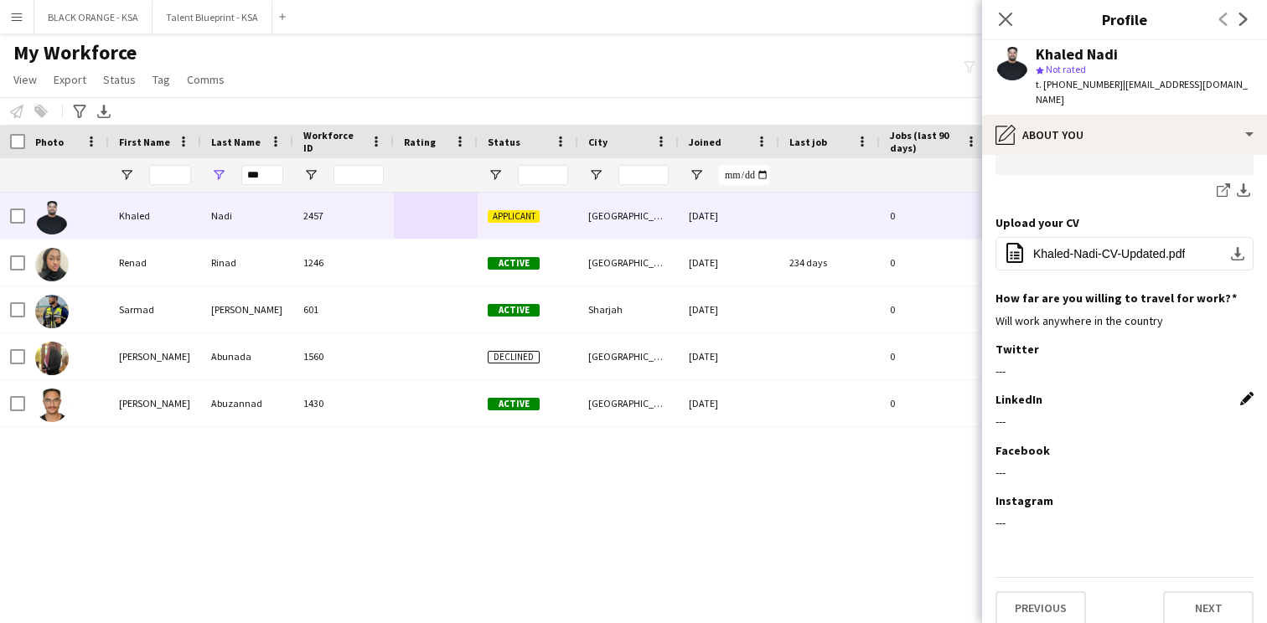
click at [1241, 392] on app-icon "Edit this field" at bounding box center [1246, 398] width 13 height 13
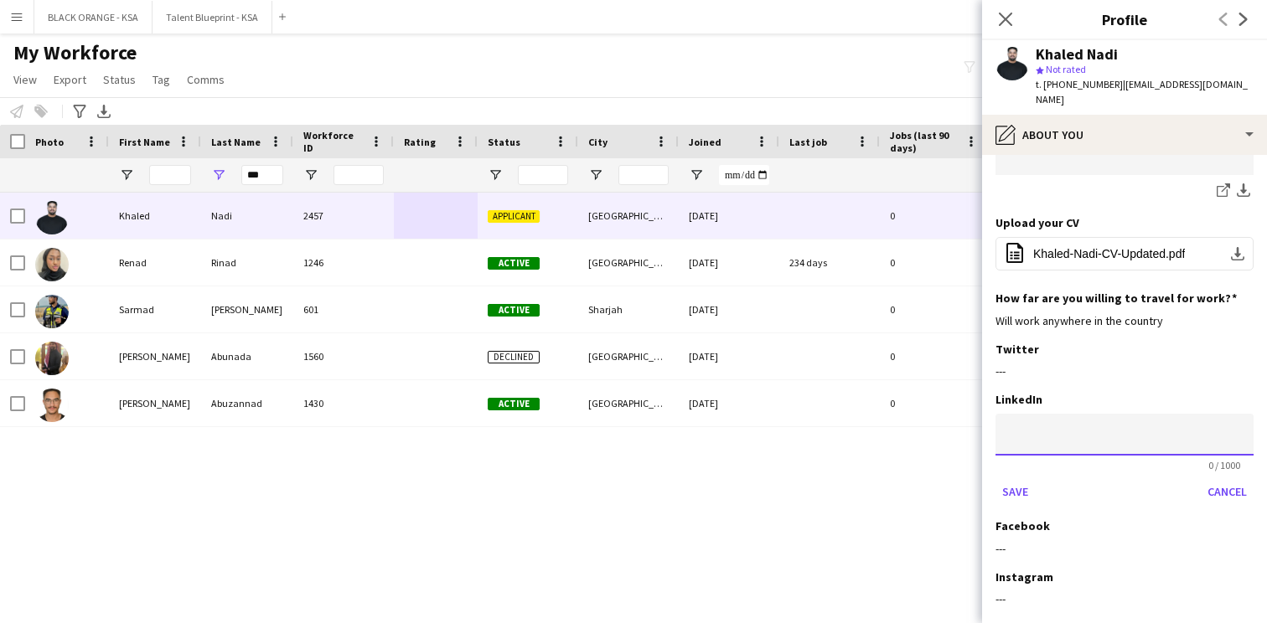
click at [1051, 421] on input at bounding box center [1124, 435] width 258 height 42
paste input "**********"
type input "**********"
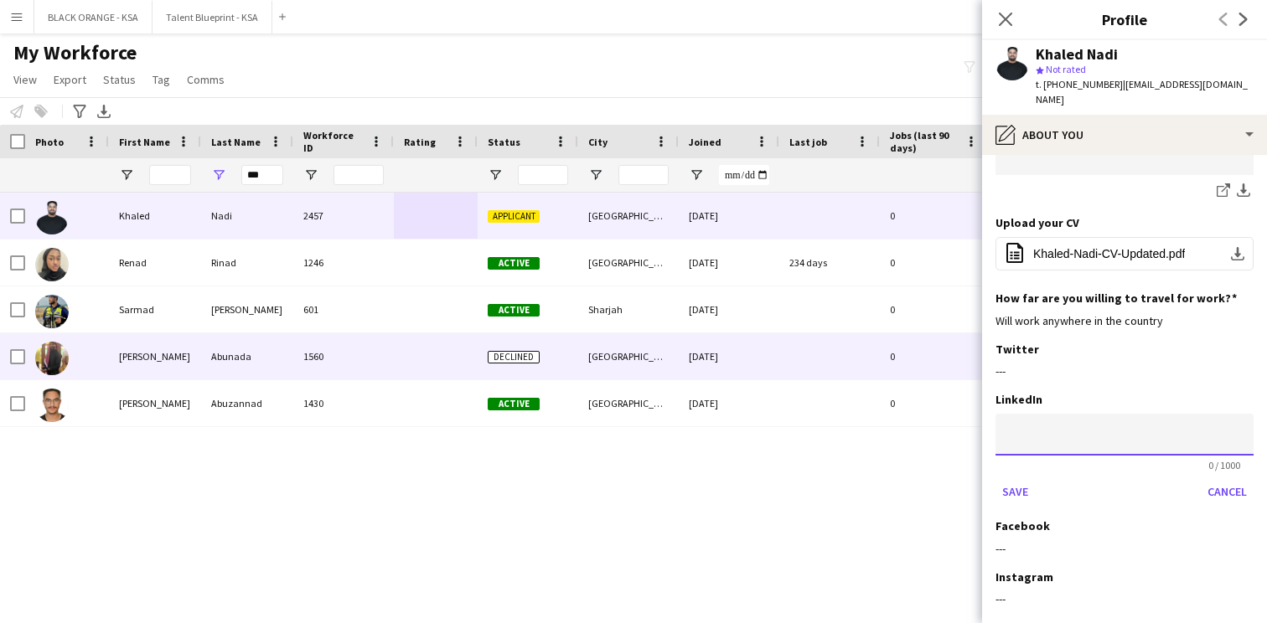
paste input "**********"
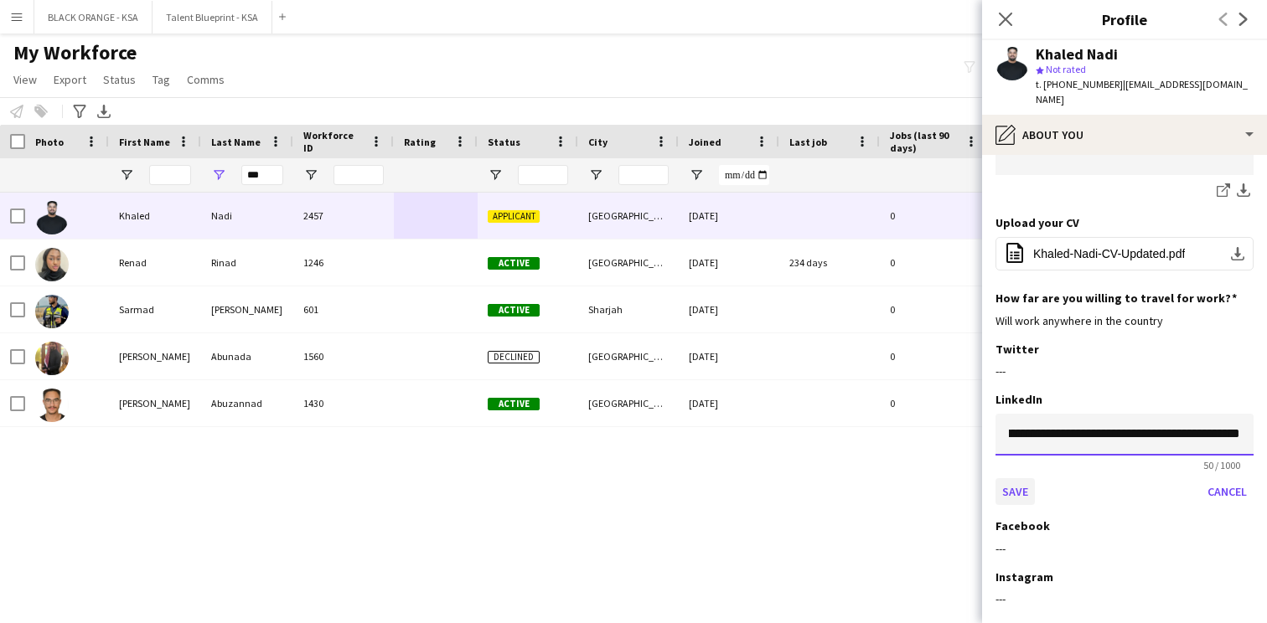
type input "**********"
click at [1015, 483] on button "Save" at bounding box center [1014, 491] width 39 height 27
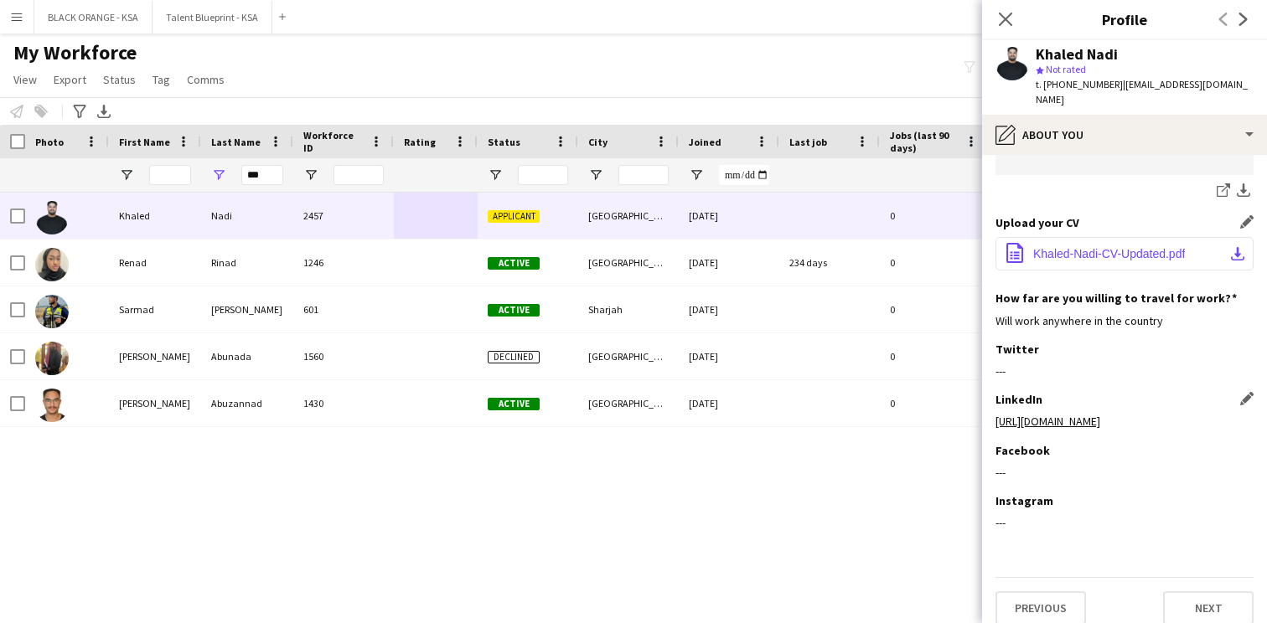
scroll to position [0, 0]
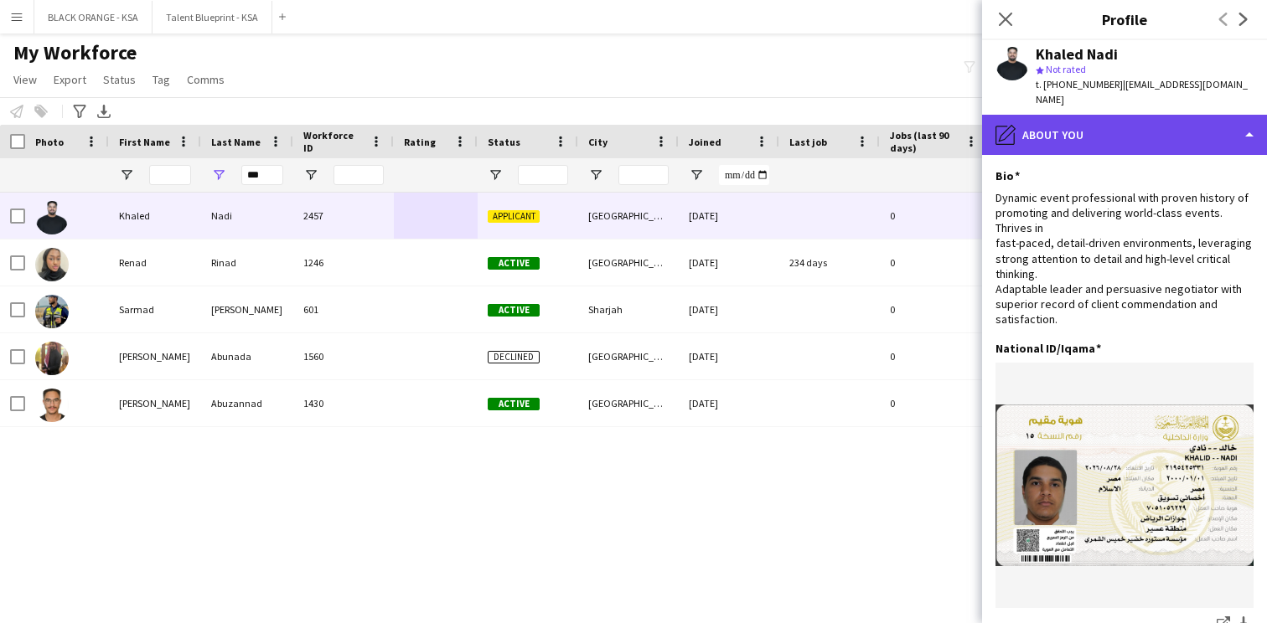
click at [1133, 127] on div "pencil4 About you" at bounding box center [1124, 135] width 285 height 40
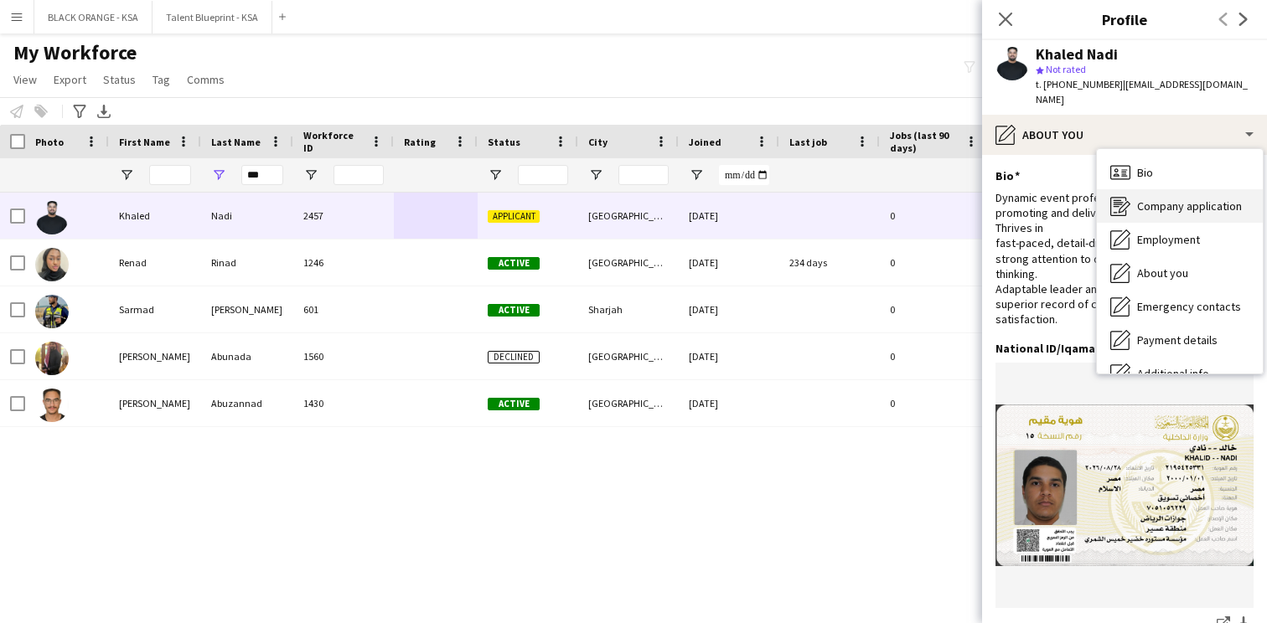
click at [1139, 199] on span "Company application" at bounding box center [1189, 206] width 105 height 15
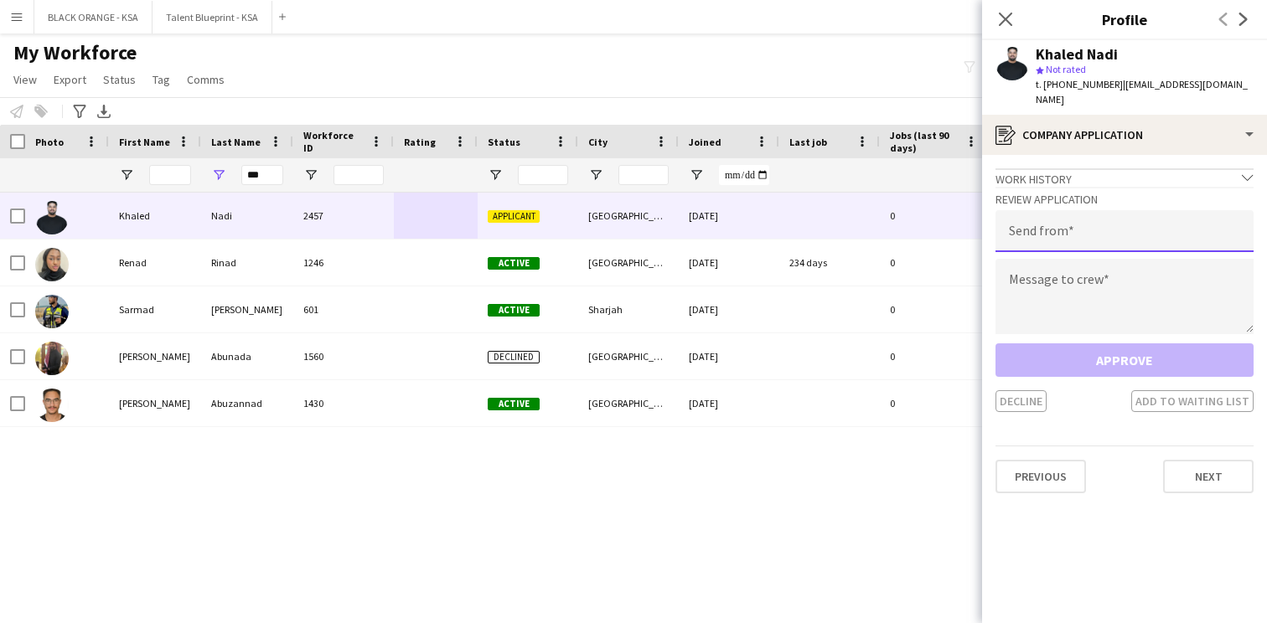
click at [1090, 214] on input "email" at bounding box center [1124, 231] width 258 height 42
type input "**********"
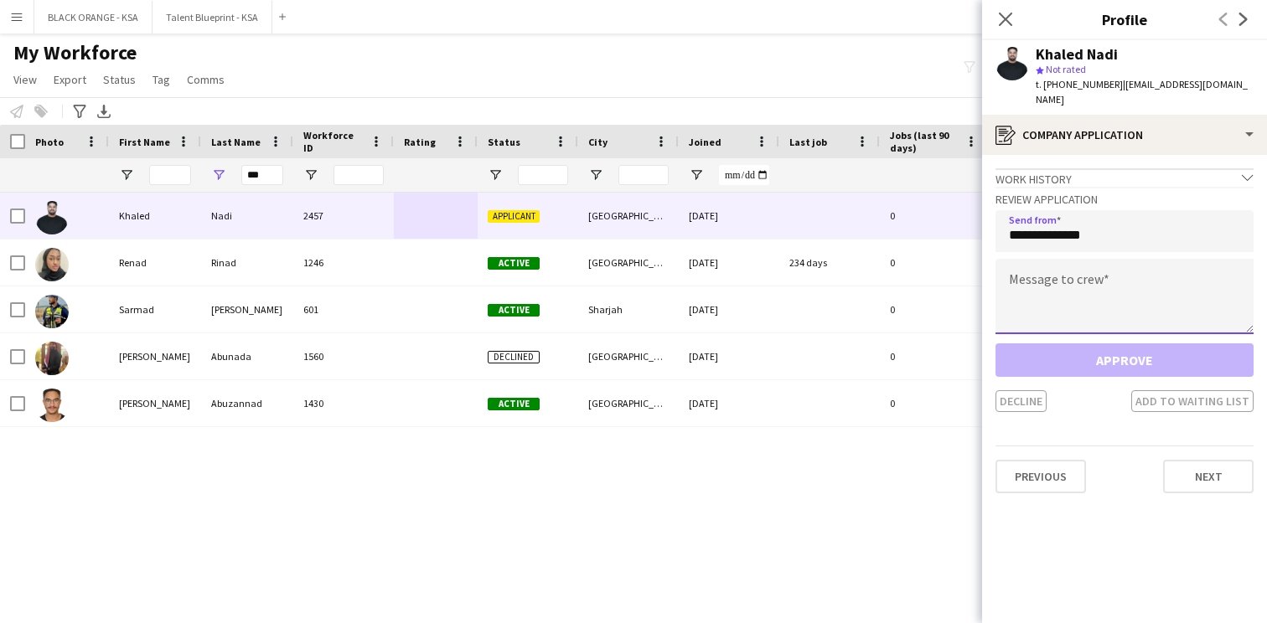
click at [1075, 261] on textarea at bounding box center [1124, 296] width 258 height 75
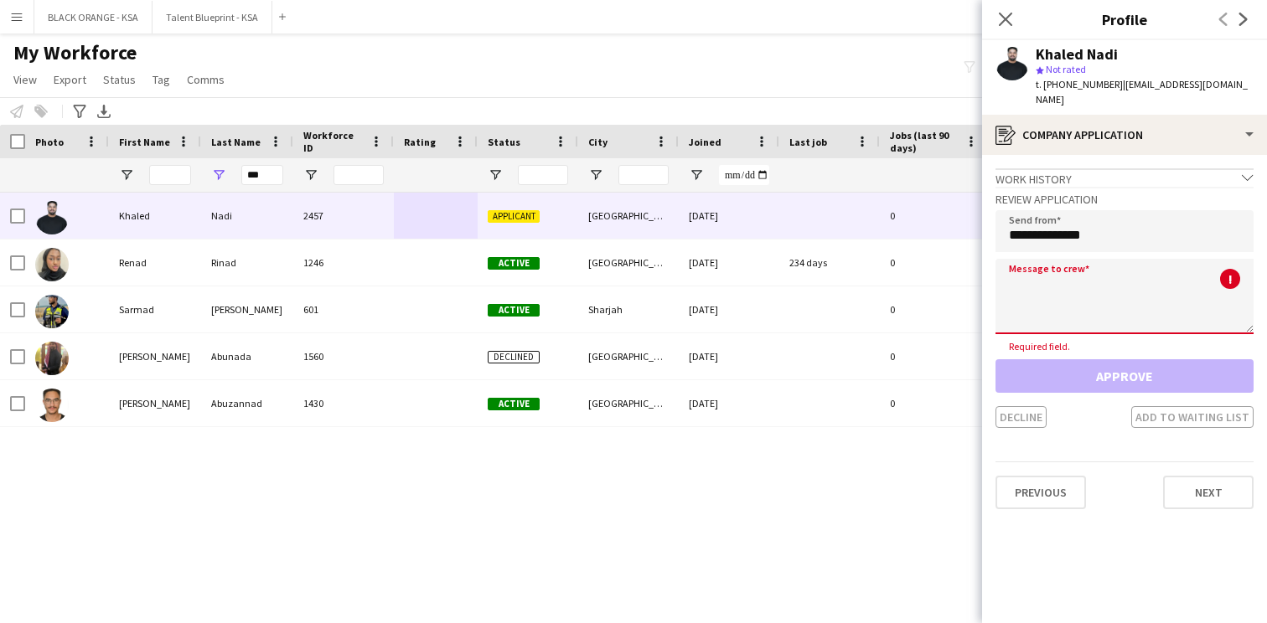
paste textarea "**********"
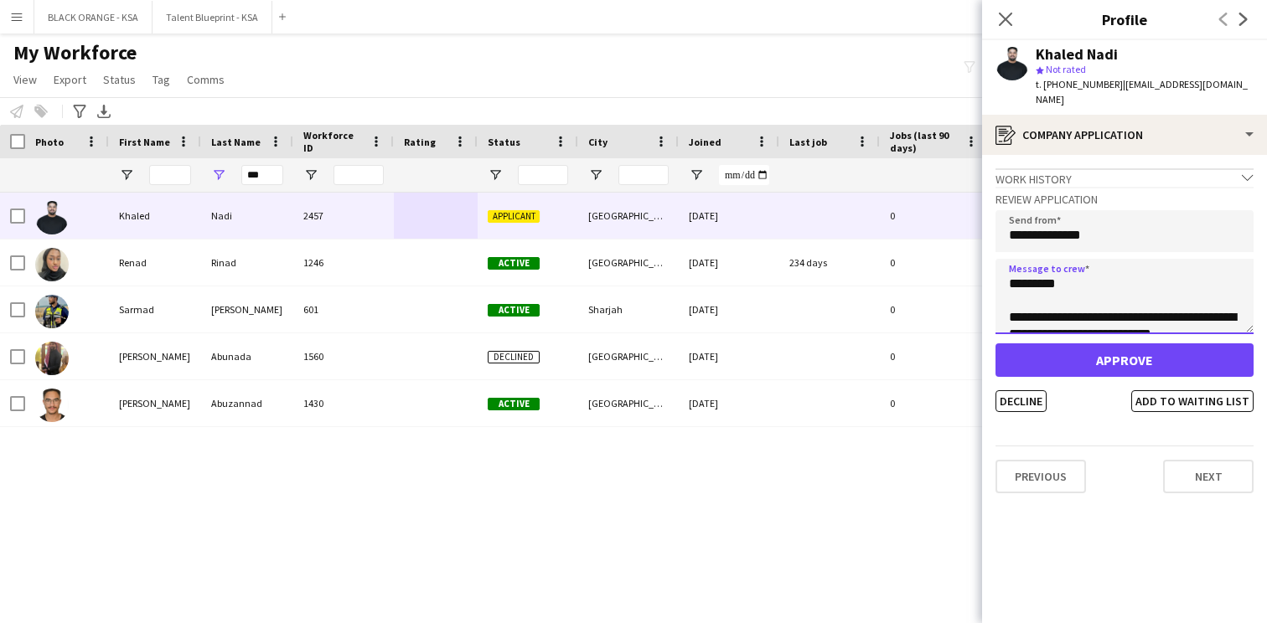
click at [1039, 267] on textarea "**********" at bounding box center [1124, 296] width 258 height 75
type textarea "**********"
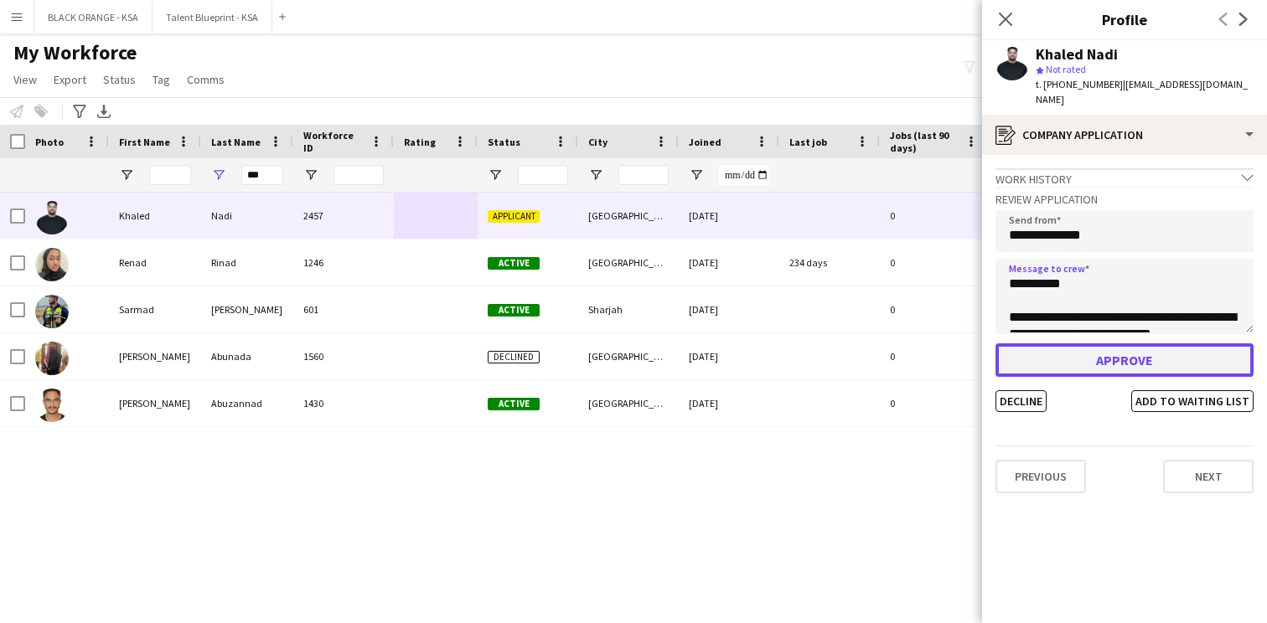
click at [1102, 352] on button "Approve" at bounding box center [1124, 360] width 258 height 34
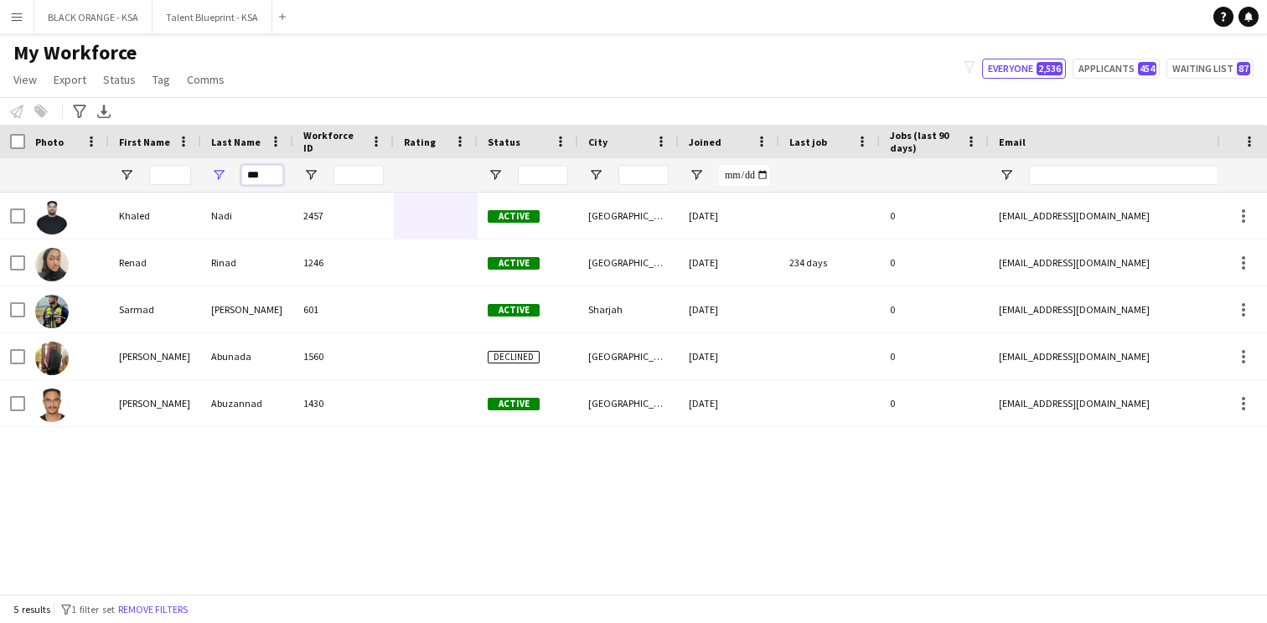
click at [251, 174] on input "***" at bounding box center [262, 175] width 42 height 20
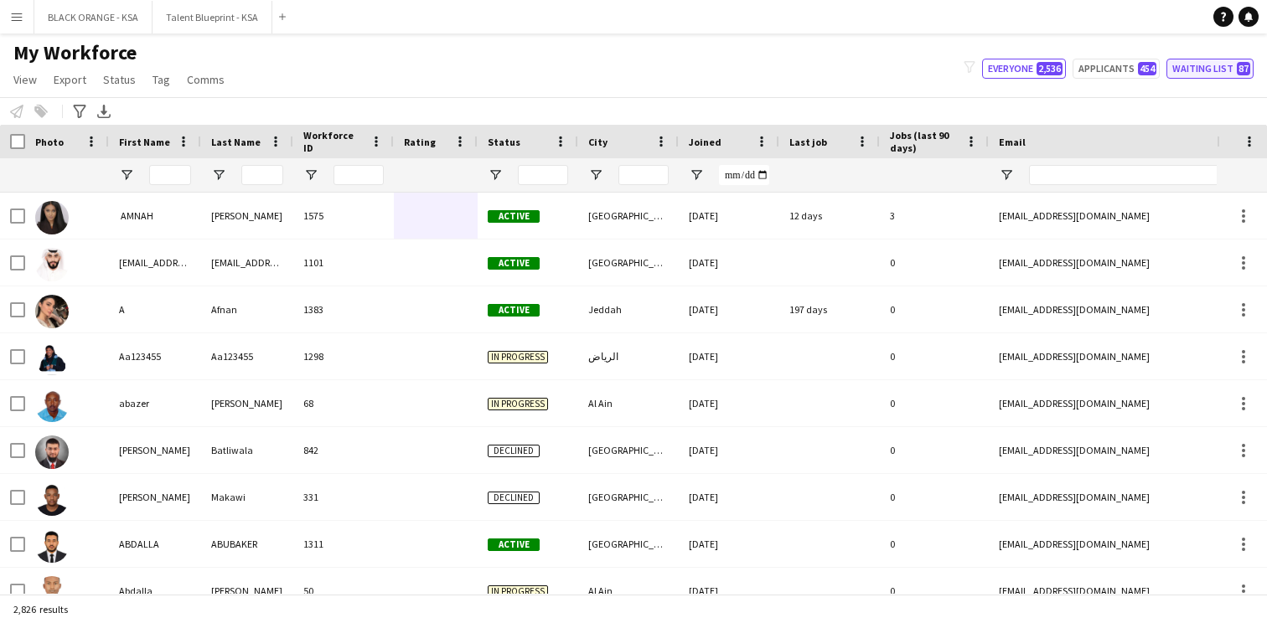
click at [1186, 68] on button "Waiting list 87" at bounding box center [1209, 69] width 87 height 20
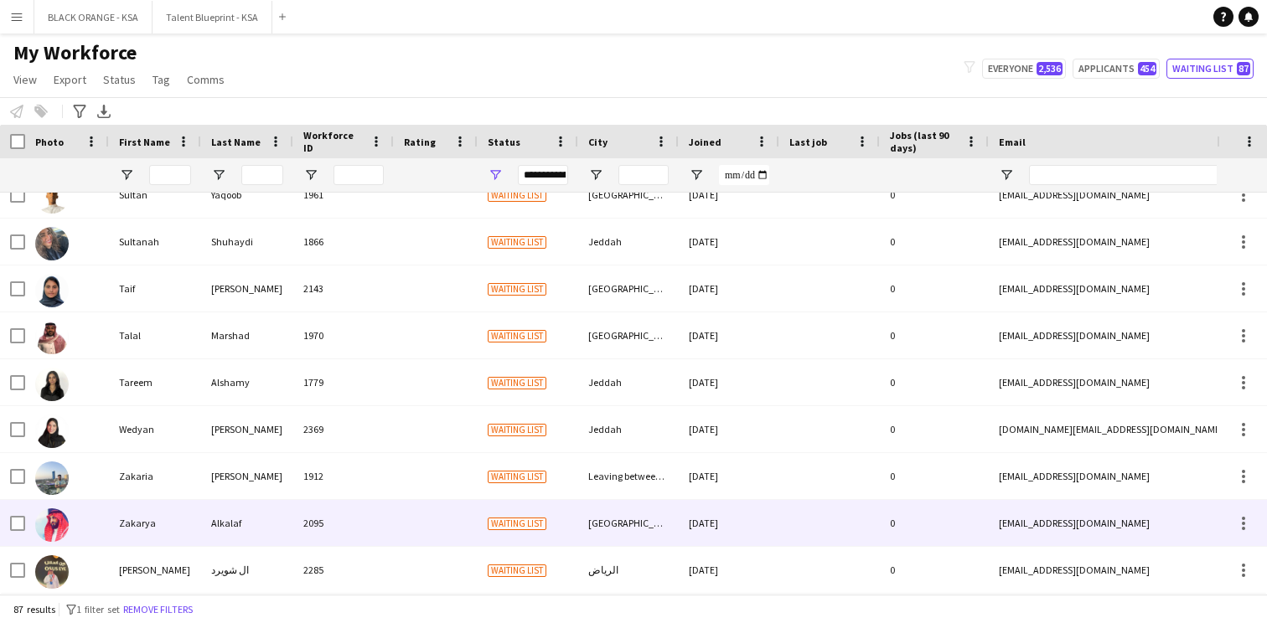
click at [364, 513] on div "2095" at bounding box center [343, 523] width 101 height 46
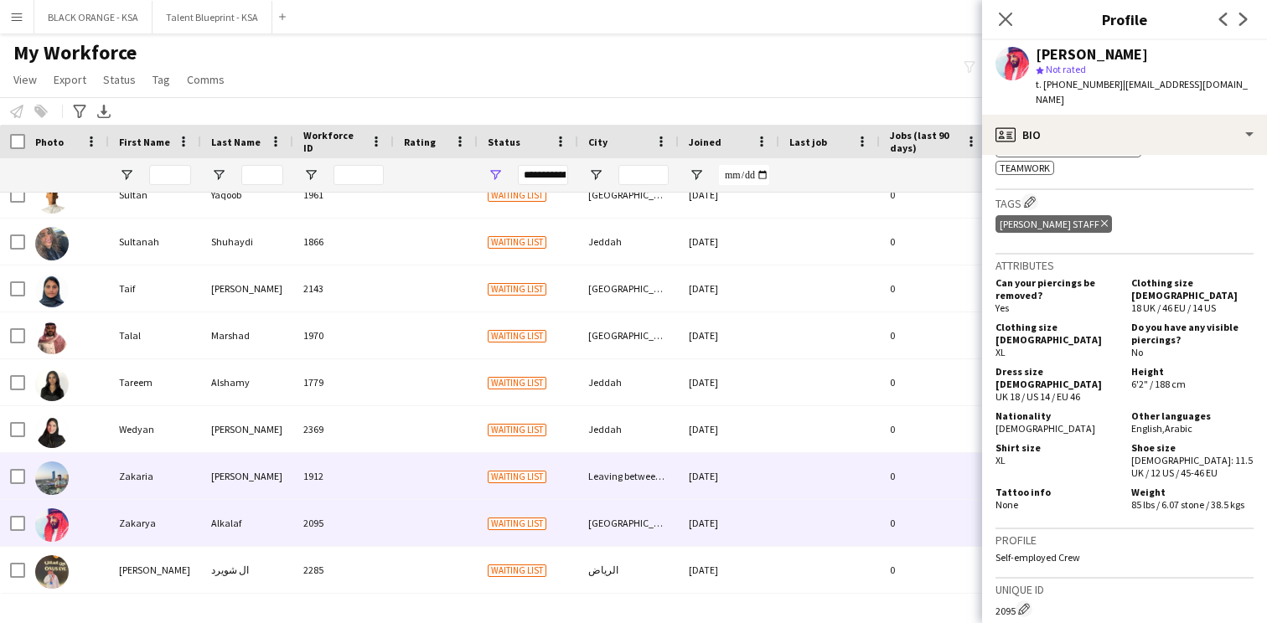
click at [417, 489] on div at bounding box center [436, 476] width 84 height 46
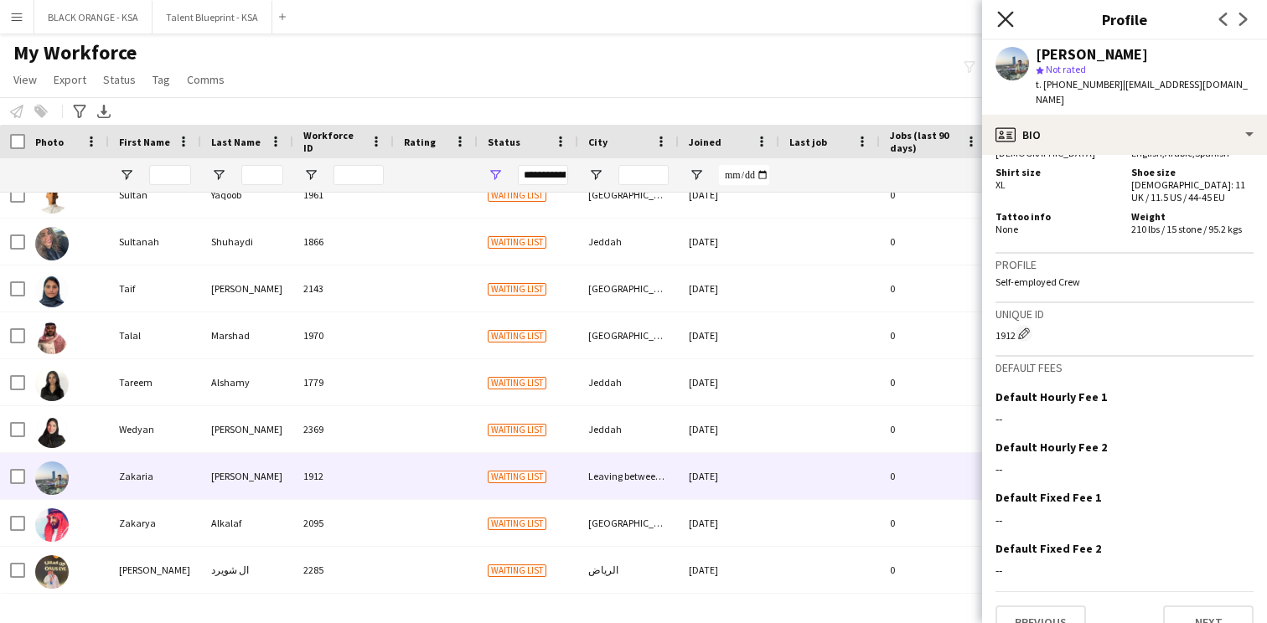
click at [997, 15] on icon "Close pop-in" at bounding box center [1005, 19] width 16 height 16
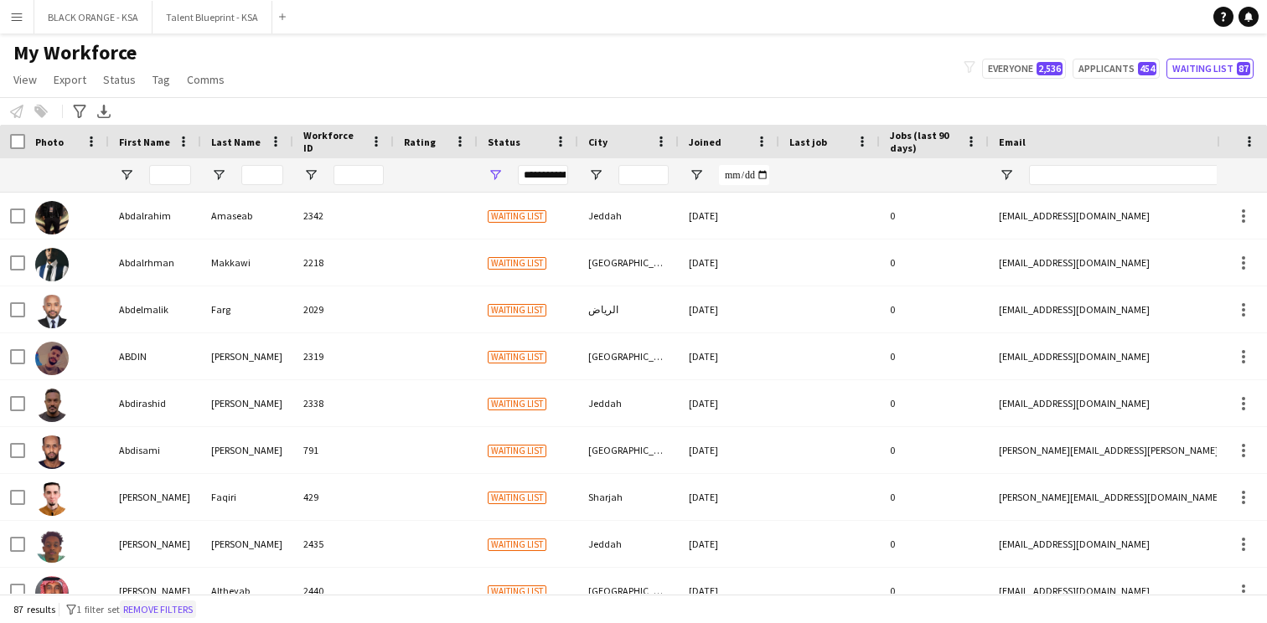
click at [192, 608] on button "Remove filters" at bounding box center [158, 610] width 76 height 18
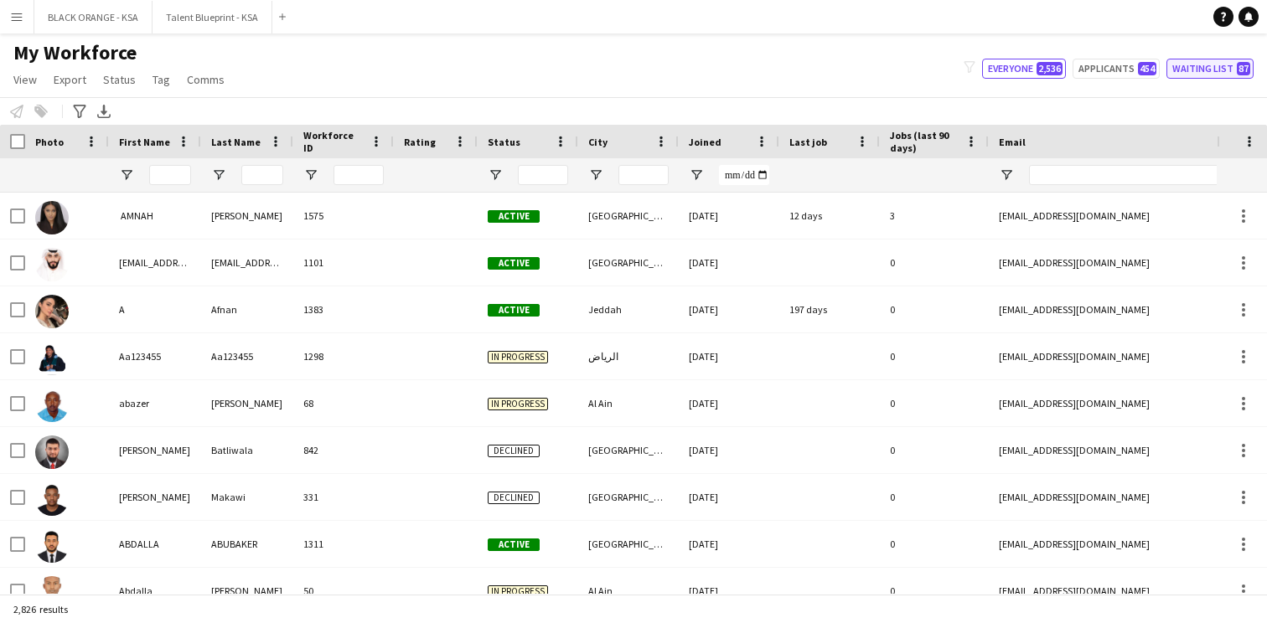
click at [1223, 69] on button "Waiting list 87" at bounding box center [1209, 69] width 87 height 20
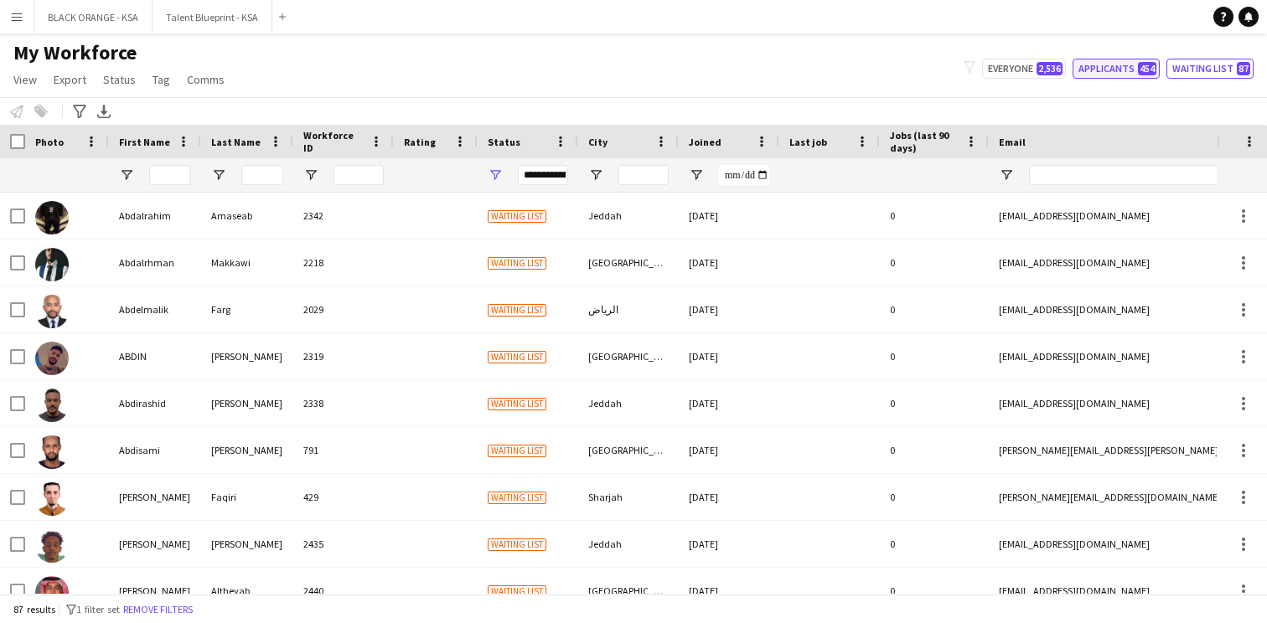
click at [1144, 77] on button "Applicants 454" at bounding box center [1115, 69] width 87 height 20
type input "**********"
